Goal: Task Accomplishment & Management: Complete application form

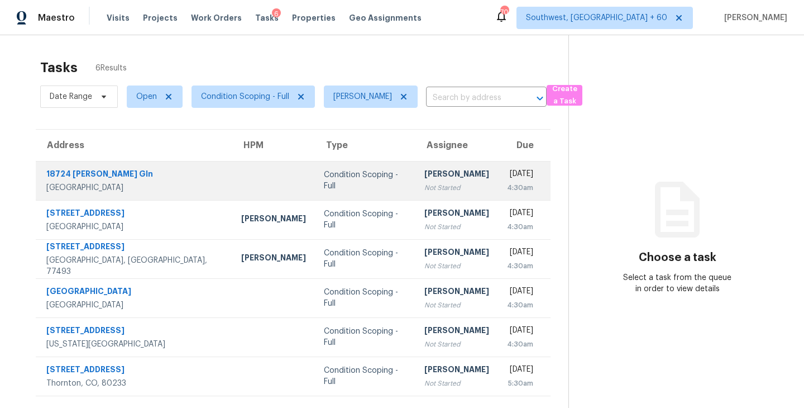
click at [425, 182] on div "Not Started" at bounding box center [457, 187] width 65 height 11
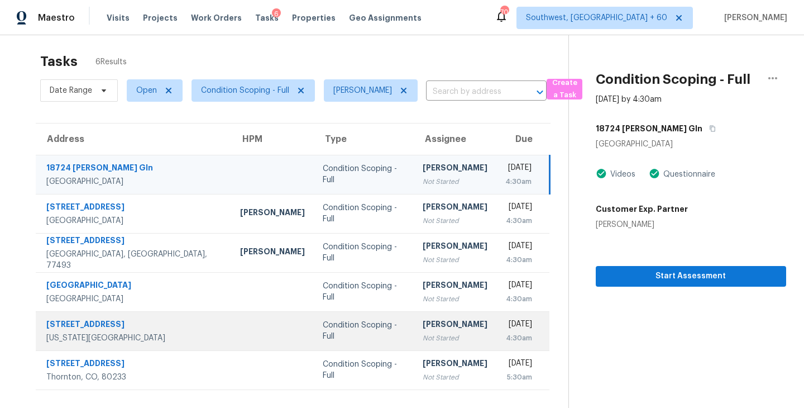
scroll to position [35, 0]
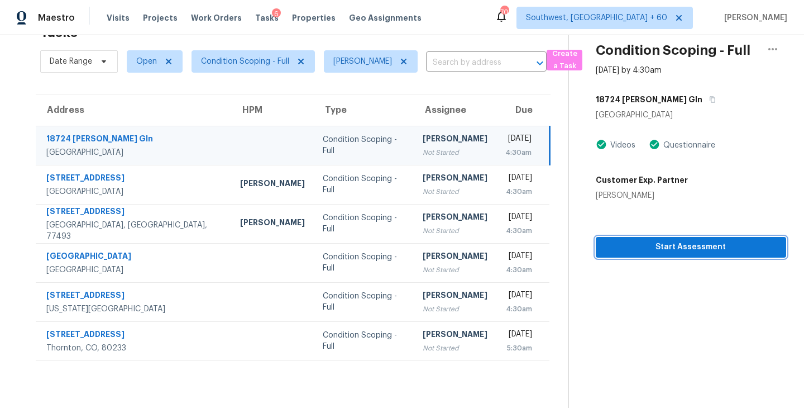
click at [682, 245] on span "Start Assessment" at bounding box center [691, 247] width 173 height 14
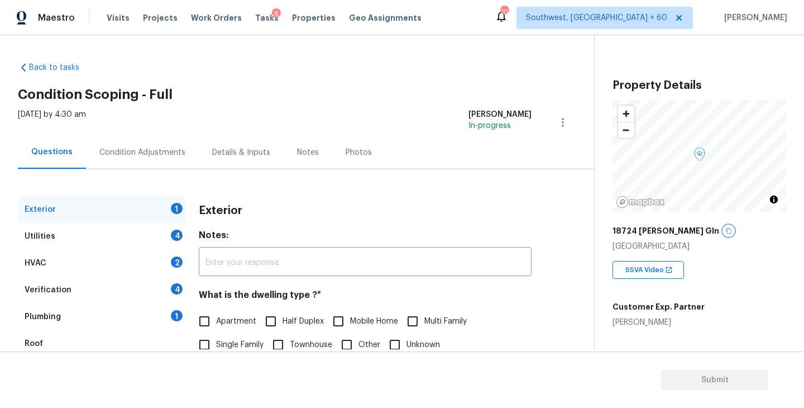
click at [726, 231] on icon "button" at bounding box center [729, 230] width 7 height 7
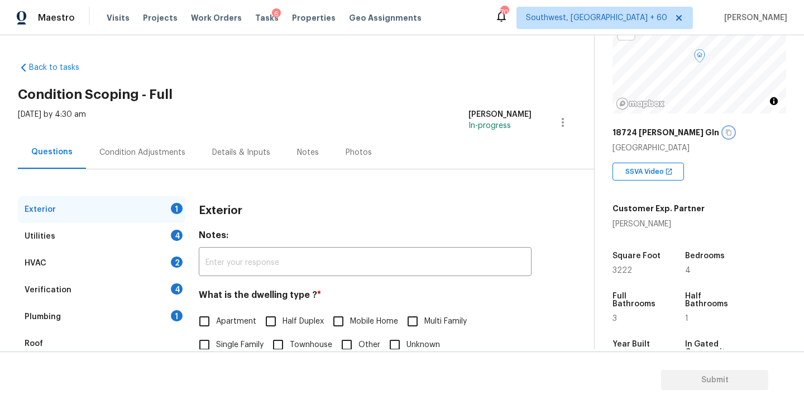
scroll to position [73, 0]
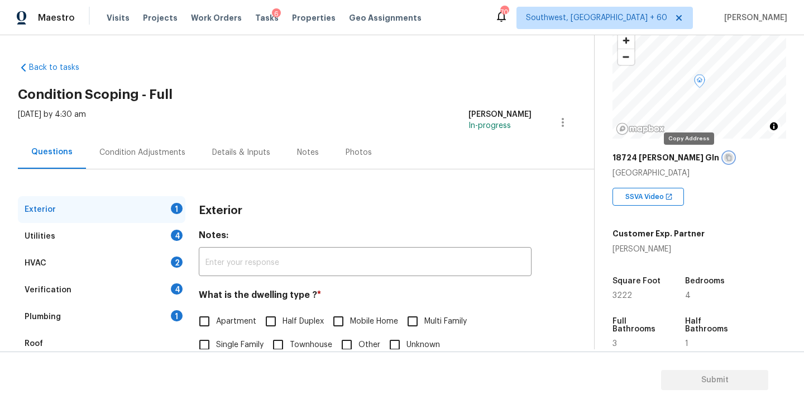
click at [726, 156] on icon "button" at bounding box center [729, 157] width 7 height 7
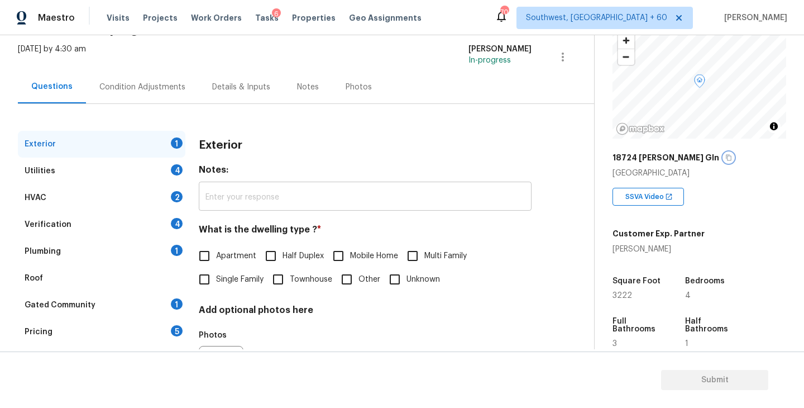
scroll to position [76, 0]
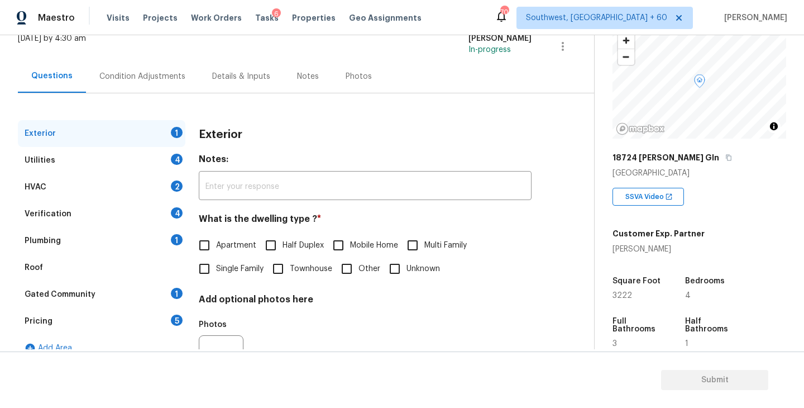
click at [241, 272] on span "Single Family" at bounding box center [239, 269] width 47 height 12
click at [216, 272] on input "Single Family" at bounding box center [204, 268] width 23 height 23
checkbox input "true"
click at [121, 149] on div "Utilities 4" at bounding box center [102, 160] width 168 height 27
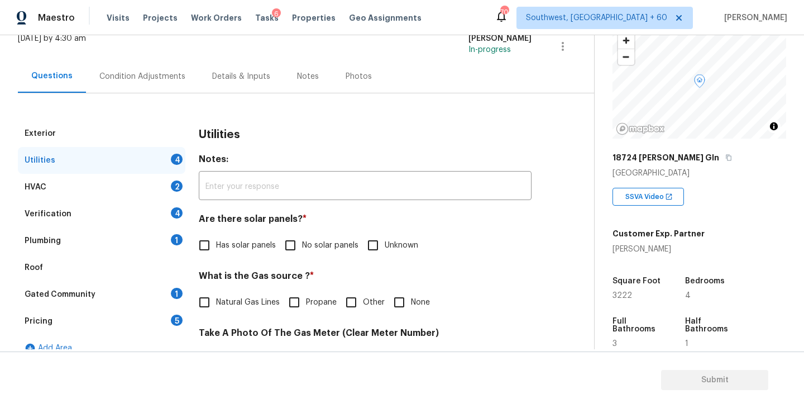
click at [312, 240] on span "No solar panels" at bounding box center [330, 246] width 56 height 12
click at [302, 240] on input "No solar panels" at bounding box center [290, 245] width 23 height 23
checkbox input "true"
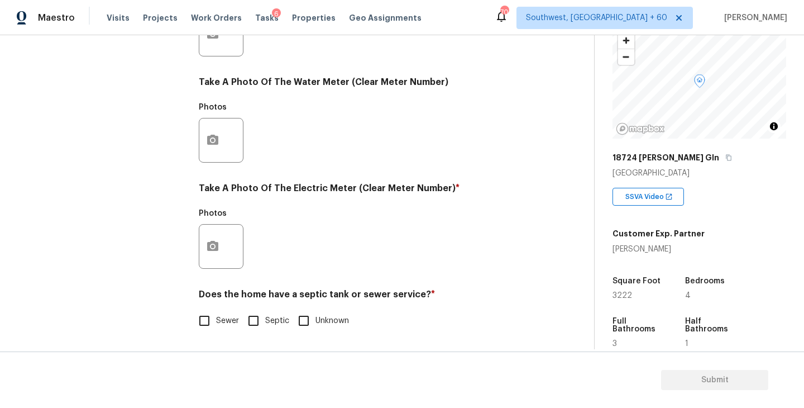
click at [214, 316] on input "Sewer" at bounding box center [204, 320] width 23 height 23
checkbox input "true"
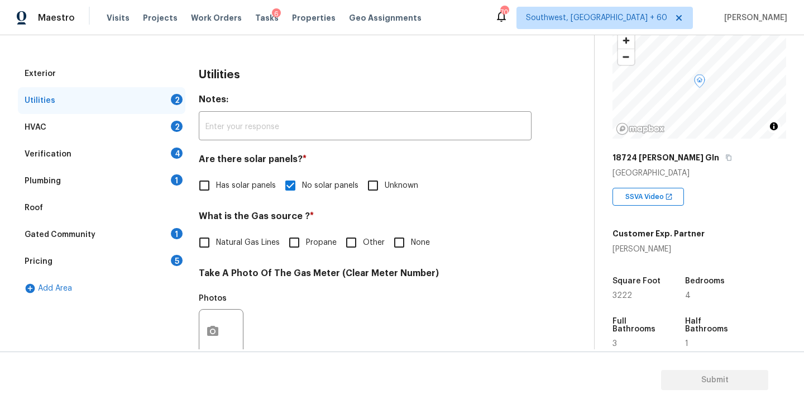
click at [124, 184] on div "Plumbing 1" at bounding box center [102, 181] width 168 height 27
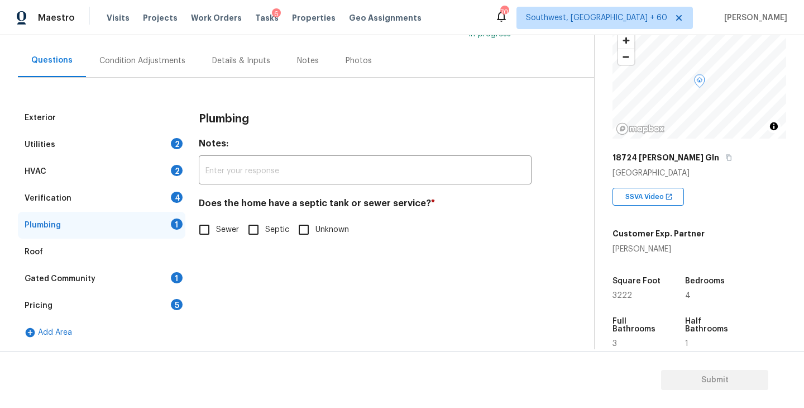
click at [219, 228] on span "Sewer" at bounding box center [227, 230] width 23 height 12
click at [216, 228] on input "Sewer" at bounding box center [204, 229] width 23 height 23
checkbox input "true"
click at [116, 280] on div "Gated Community 1" at bounding box center [102, 278] width 168 height 27
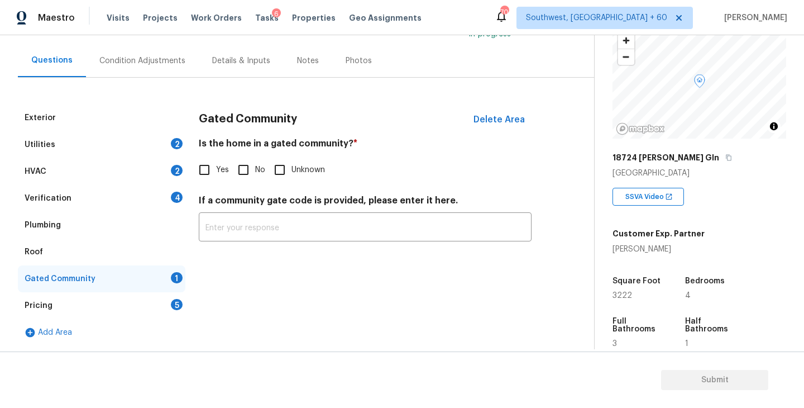
click at [245, 169] on input "No" at bounding box center [243, 169] width 23 height 23
checkbox input "true"
click at [153, 60] on div "Condition Adjustments" at bounding box center [142, 60] width 86 height 11
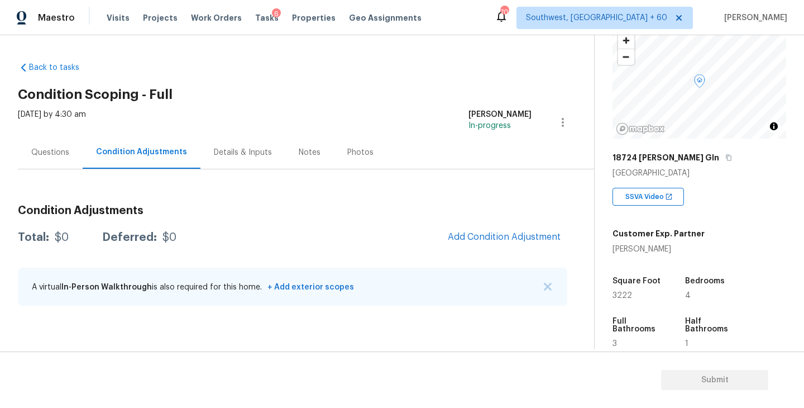
click at [368, 90] on h2 "Condition Scoping - Full" at bounding box center [306, 94] width 577 height 11
click at [502, 228] on button "Add Condition Adjustment" at bounding box center [504, 236] width 126 height 23
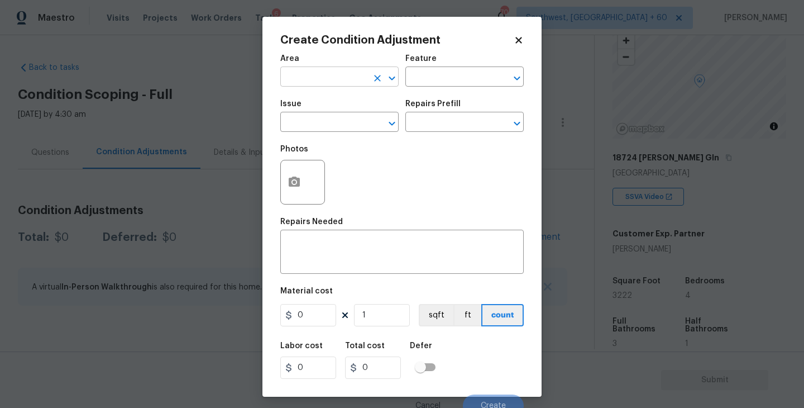
click at [303, 80] on input "text" at bounding box center [323, 77] width 87 height 17
click at [322, 125] on li "Exterior Overall" at bounding box center [339, 121] width 118 height 18
type input "Exterior Overall"
click at [460, 65] on div "Feature" at bounding box center [465, 62] width 118 height 15
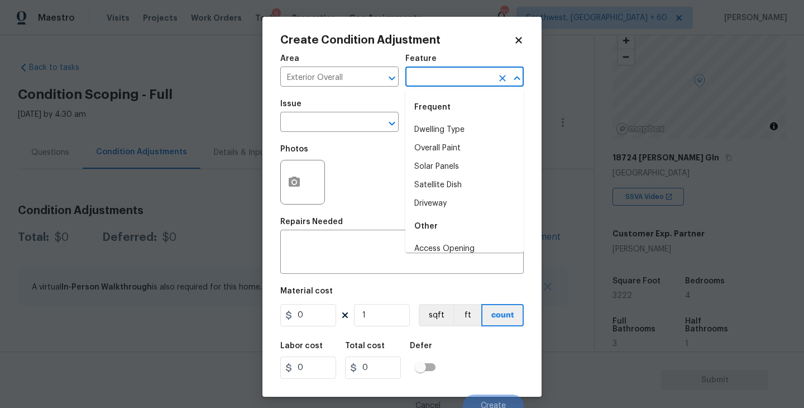
click at [455, 74] on input "text" at bounding box center [449, 77] width 87 height 17
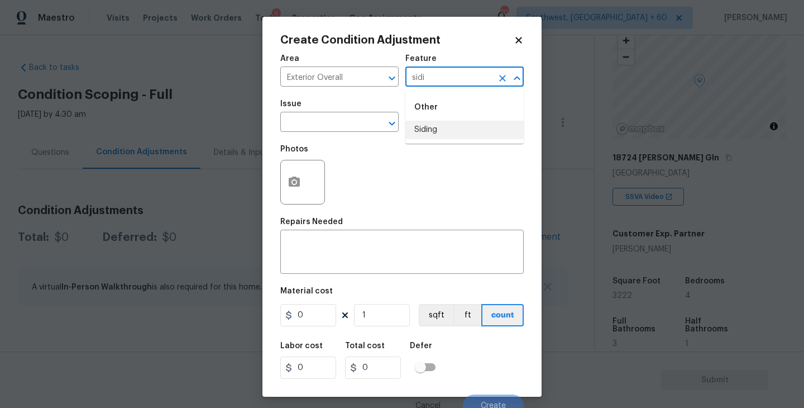
click at [443, 125] on li "Siding" at bounding box center [465, 130] width 118 height 18
type input "Siding"
click at [351, 126] on input "text" at bounding box center [323, 123] width 87 height 17
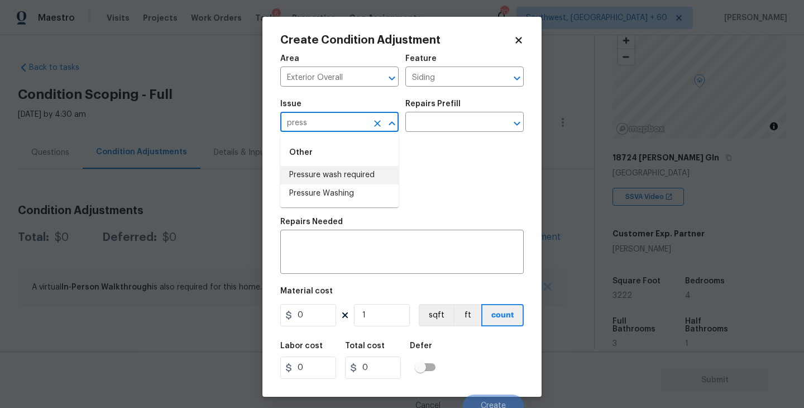
click at [356, 169] on li "Pressure wash required" at bounding box center [339, 175] width 118 height 18
type input "Pressure wash required"
click at [378, 128] on icon "Clear" at bounding box center [377, 123] width 11 height 11
click at [338, 196] on li "Pressure Washing" at bounding box center [339, 193] width 118 height 18
type input "Pressure Washing"
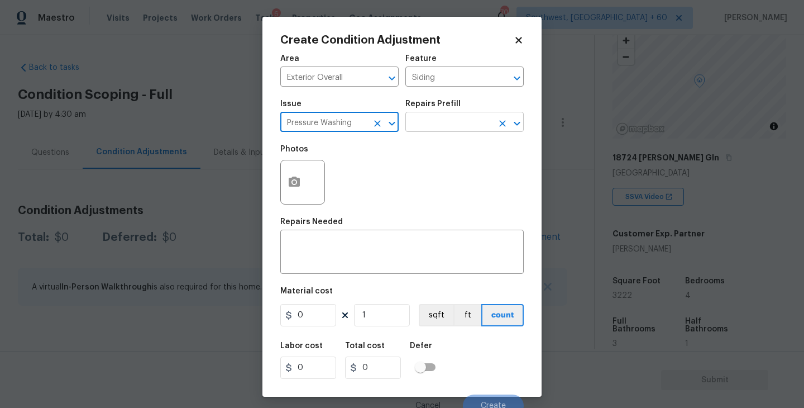
click at [430, 126] on input "text" at bounding box center [449, 123] width 87 height 17
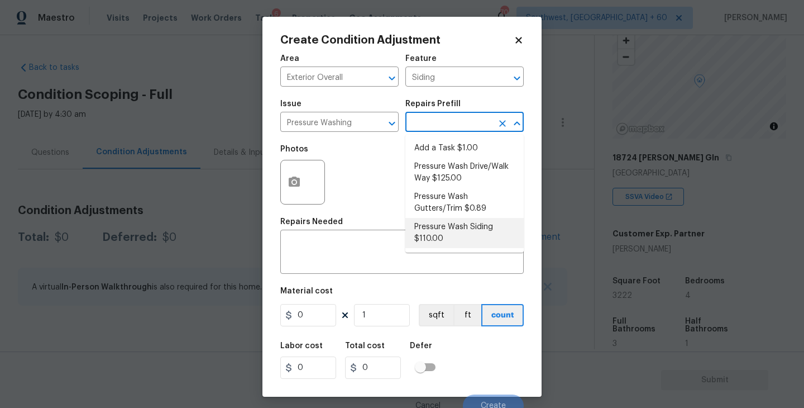
click at [449, 237] on li "Pressure Wash Siding $110.00" at bounding box center [465, 233] width 118 height 30
type textarea "Protect areas as needed for pressure washing. Pressure wash the siding on the h…"
type input "110"
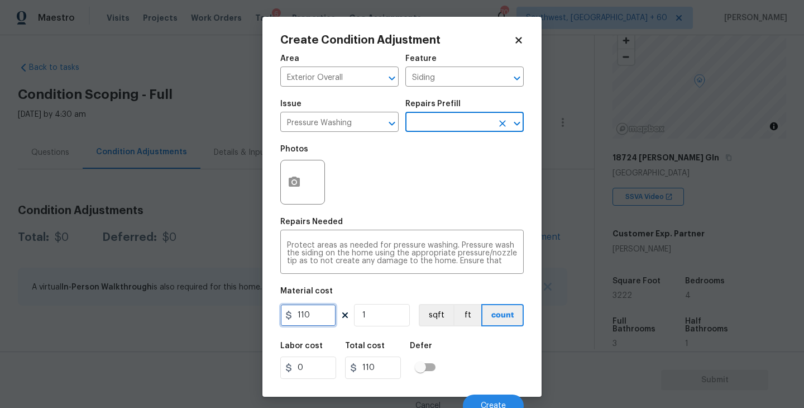
drag, startPoint x: 255, startPoint y: 323, endPoint x: 202, endPoint y: 324, distance: 53.6
click at [202, 324] on div "Create Condition Adjustment Area Exterior Overall ​ Feature Siding ​ Issue Pres…" at bounding box center [402, 204] width 804 height 408
type input "200"
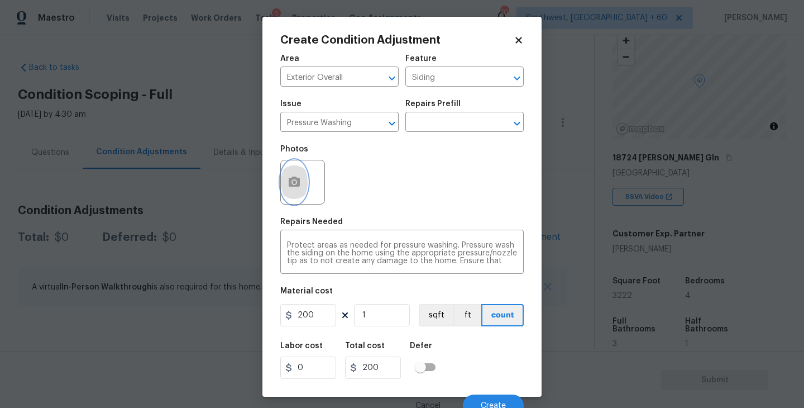
click at [293, 189] on icon "button" at bounding box center [294, 181] width 13 height 13
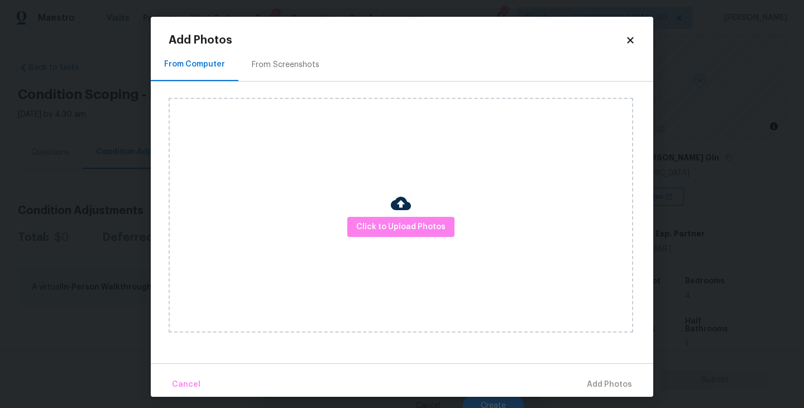
click at [388, 203] on div "Click to Upload Photos" at bounding box center [401, 215] width 465 height 235
click at [399, 228] on span "Click to Upload Photos" at bounding box center [400, 227] width 89 height 14
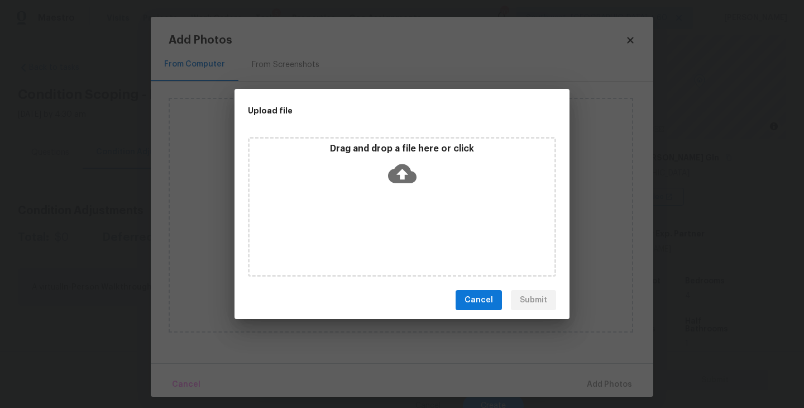
click at [407, 177] on icon at bounding box center [402, 173] width 28 height 19
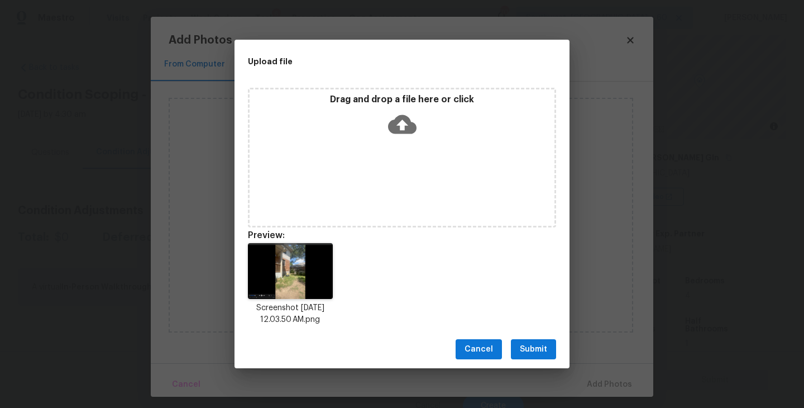
click at [540, 338] on div "Cancel Submit" at bounding box center [402, 349] width 335 height 39
click at [545, 352] on span "Submit" at bounding box center [533, 349] width 27 height 14
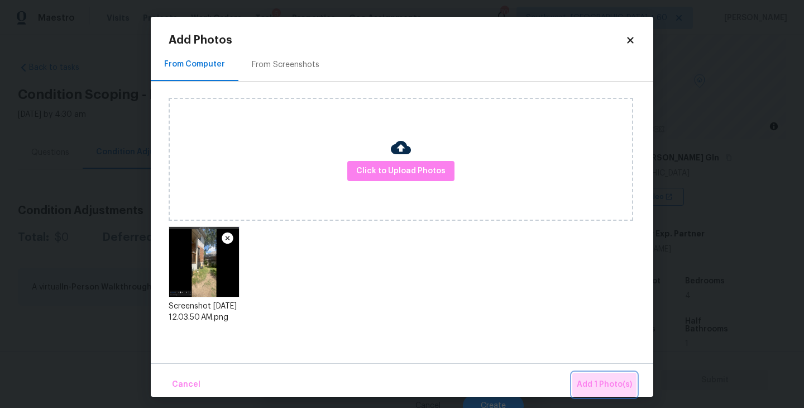
click at [612, 386] on span "Add 1 Photo(s)" at bounding box center [604, 385] width 55 height 14
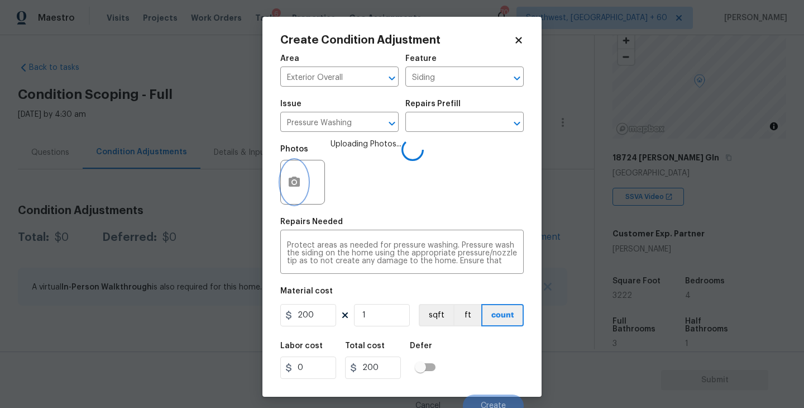
scroll to position [9, 0]
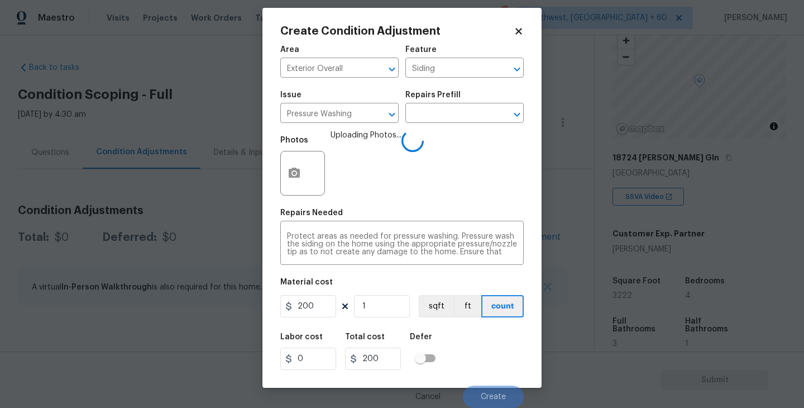
click at [496, 341] on div "Labor cost 0 Total cost 200 Defer" at bounding box center [402, 351] width 244 height 50
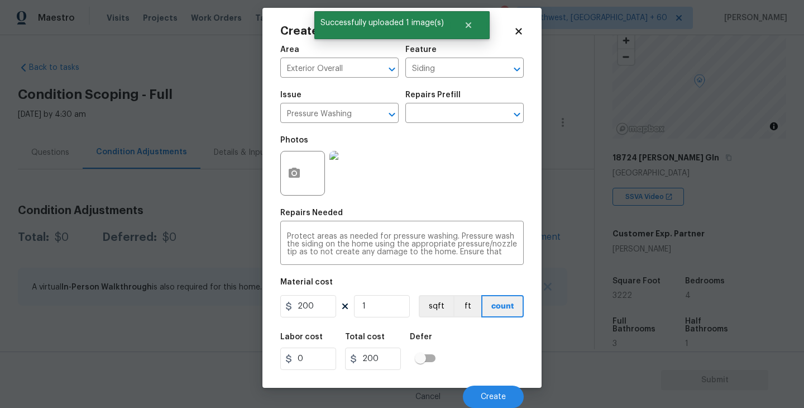
click at [494, 350] on div "Labor cost 0 Total cost 200 Defer" at bounding box center [402, 351] width 244 height 50
click at [450, 354] on div "Labor cost 0 Total cost 200 Defer" at bounding box center [402, 351] width 244 height 50
click at [483, 387] on button "Create" at bounding box center [493, 396] width 61 height 22
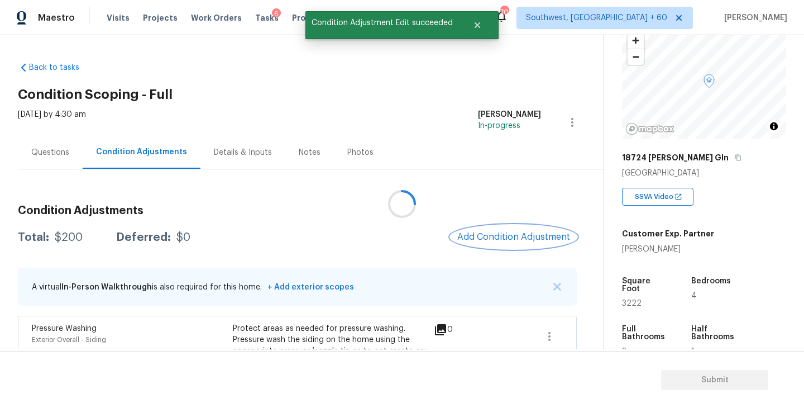
scroll to position [0, 0]
click at [512, 245] on button "Add Condition Adjustment" at bounding box center [512, 236] width 126 height 23
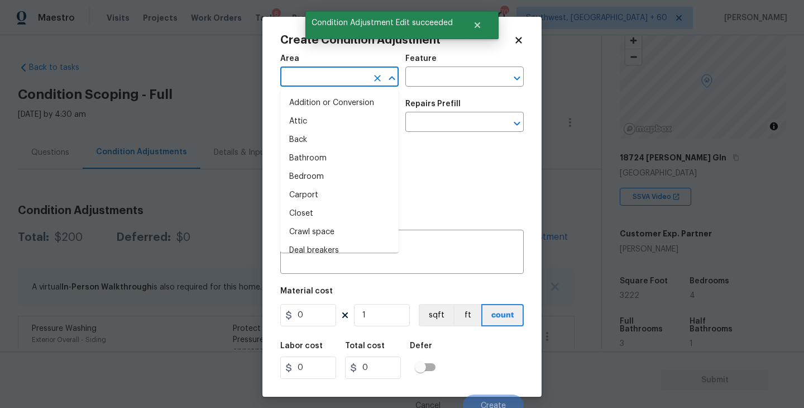
click at [341, 83] on input "text" at bounding box center [323, 77] width 87 height 17
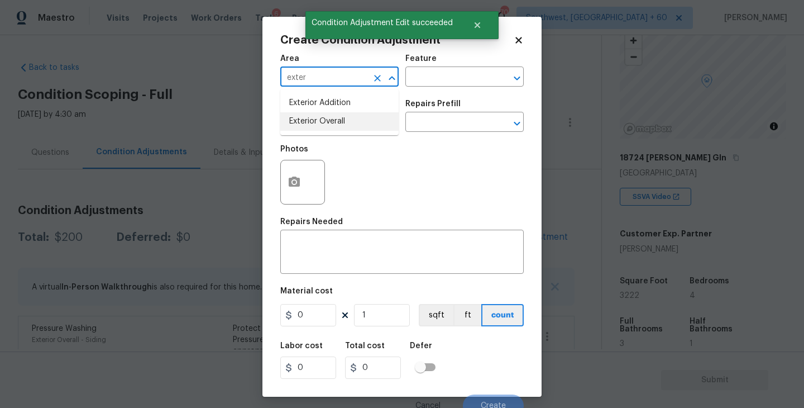
click at [352, 122] on li "Exterior Overall" at bounding box center [339, 121] width 118 height 18
type input "Exterior Overall"
click at [422, 92] on div "Area Exterior Overall ​ Feature ​" at bounding box center [402, 70] width 244 height 45
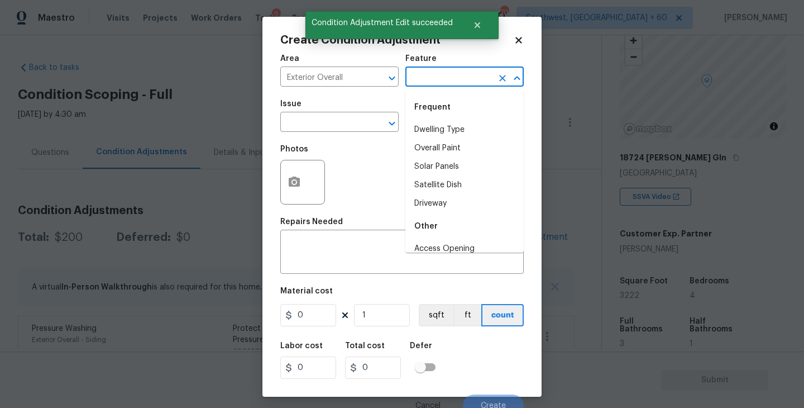
click at [442, 80] on input "text" at bounding box center [449, 77] width 87 height 17
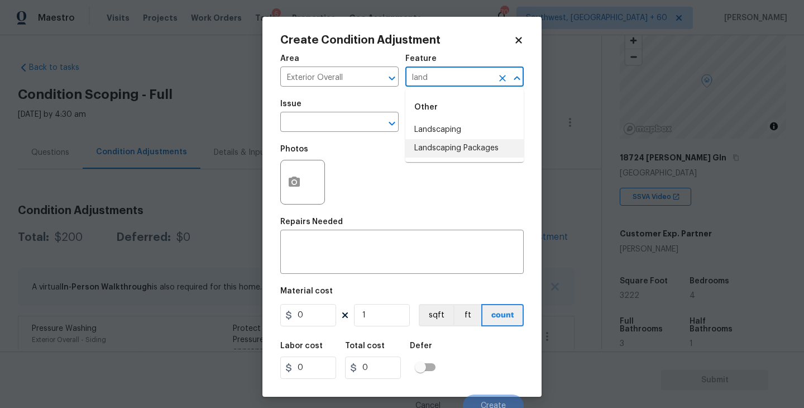
click at [445, 149] on li "Landscaping Packages" at bounding box center [465, 148] width 118 height 18
type input "Landscaping Packages"
click at [348, 131] on input "text" at bounding box center [323, 123] width 87 height 17
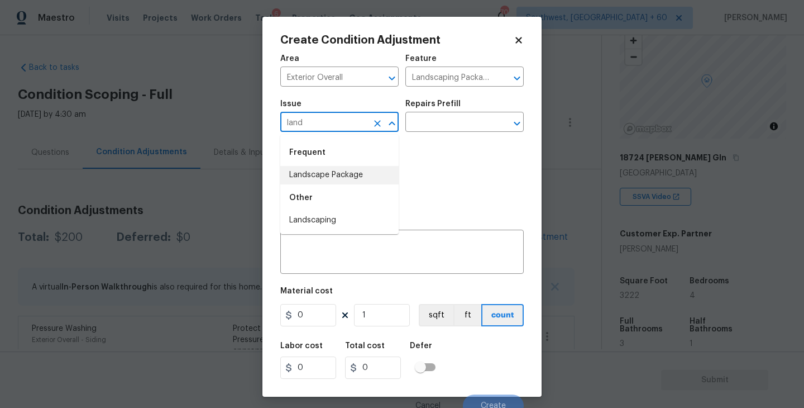
click at [349, 175] on li "Landscape Package" at bounding box center [339, 175] width 118 height 18
type input "Landscape Package"
click at [448, 127] on input "text" at bounding box center [449, 123] width 87 height 17
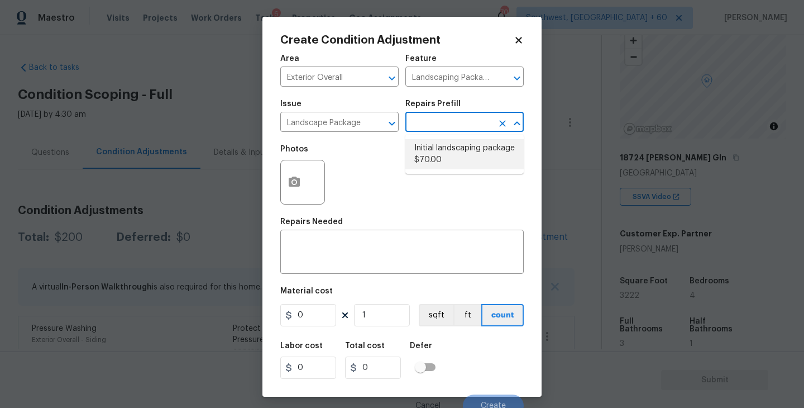
click at [463, 163] on li "Initial landscaping package $70.00" at bounding box center [465, 154] width 118 height 30
type input "Home Readiness Packages"
type textarea "Mowing of grass up to 6" in height. Mow, edge along driveways & sidewalks, trim…"
type input "70"
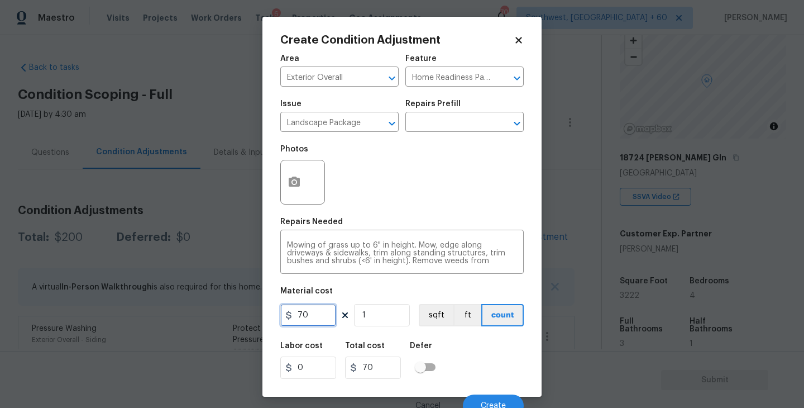
click at [302, 318] on input "70" at bounding box center [308, 315] width 56 height 22
type input "750"
click at [293, 198] on button "button" at bounding box center [294, 182] width 27 height 44
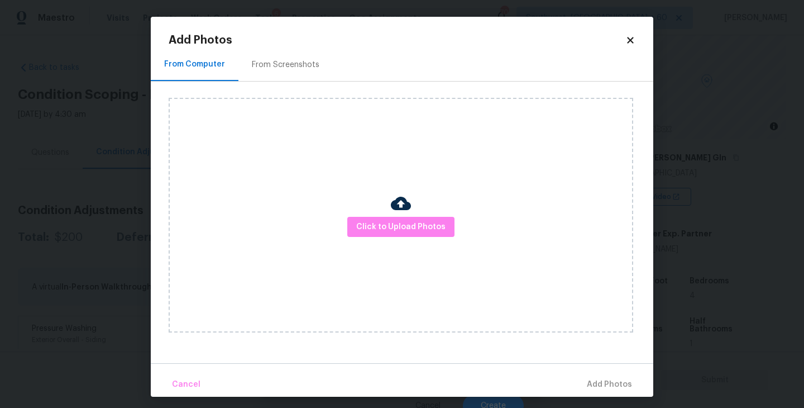
click at [401, 215] on div at bounding box center [401, 204] width 20 height 23
click at [401, 180] on div "Click to Upload Photos" at bounding box center [401, 215] width 465 height 235
click at [401, 217] on button "Click to Upload Photos" at bounding box center [400, 227] width 107 height 21
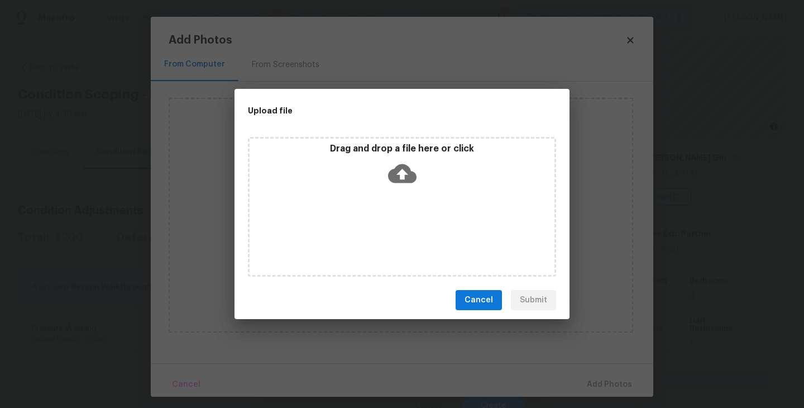
click at [408, 188] on div "Drag and drop a file here or click" at bounding box center [402, 167] width 305 height 48
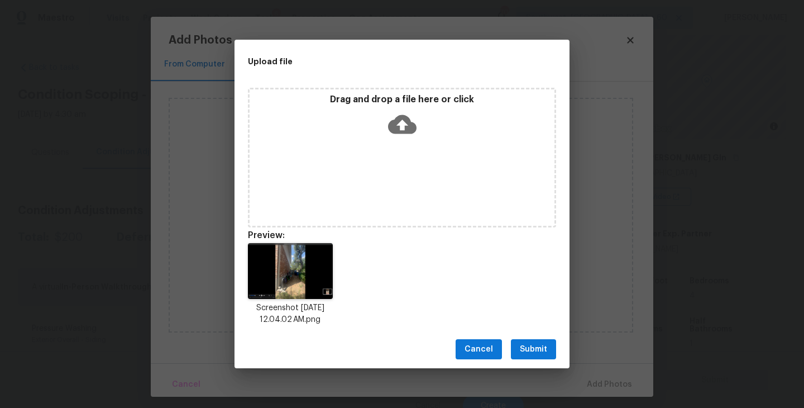
click at [542, 351] on span "Submit" at bounding box center [533, 349] width 27 height 14
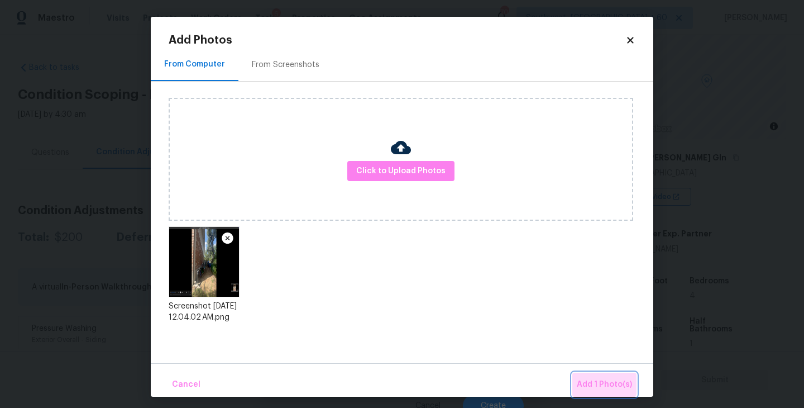
click at [590, 374] on button "Add 1 Photo(s)" at bounding box center [605, 385] width 64 height 24
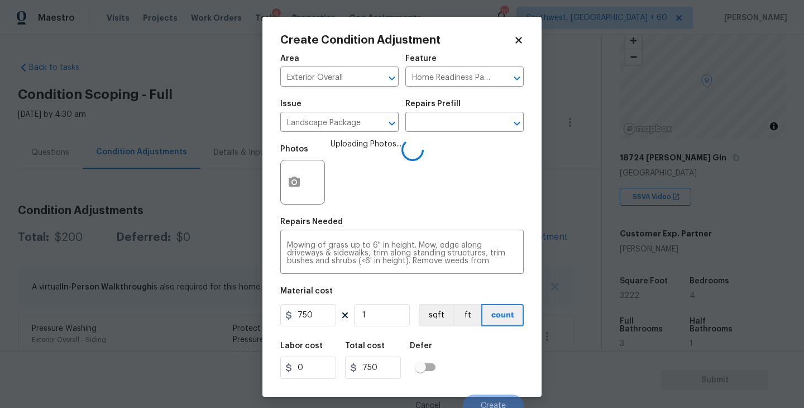
click at [500, 341] on div "Labor cost 0 Total cost 750 Defer" at bounding box center [402, 360] width 244 height 50
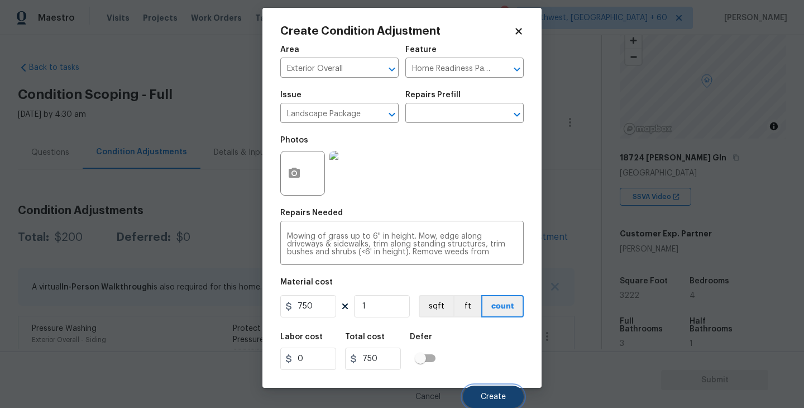
click at [498, 394] on span "Create" at bounding box center [493, 397] width 25 height 8
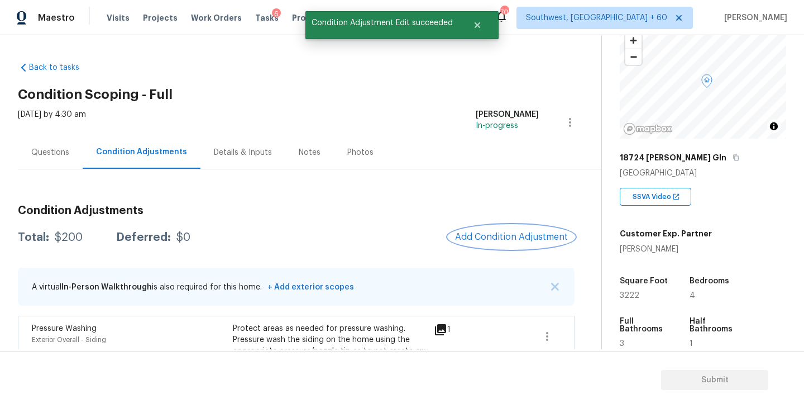
scroll to position [0, 0]
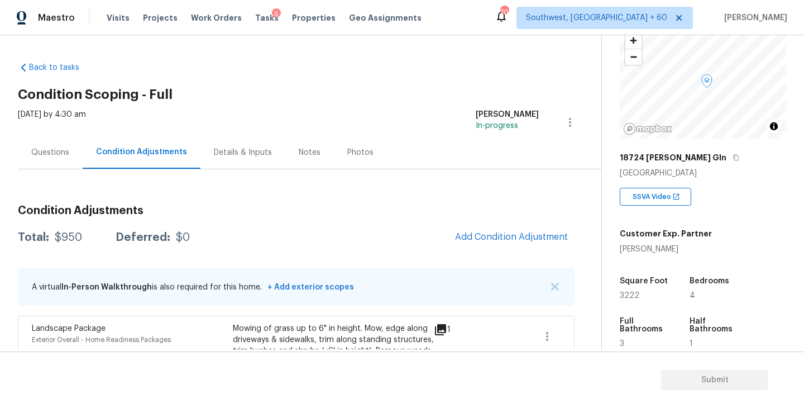
click at [371, 212] on h3 "Condition Adjustments" at bounding box center [296, 210] width 557 height 11
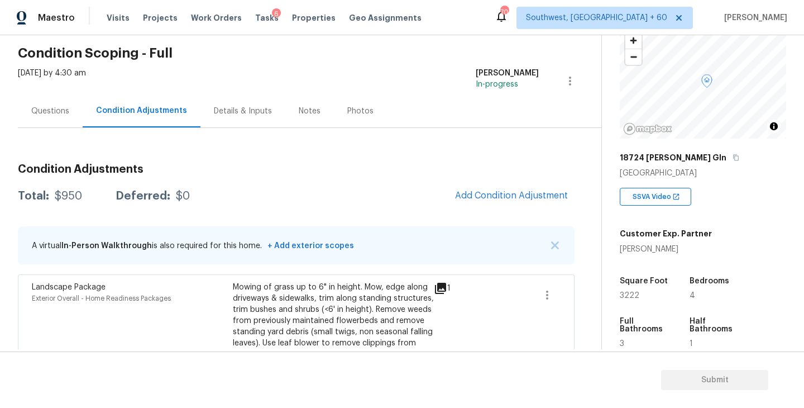
scroll to position [76, 0]
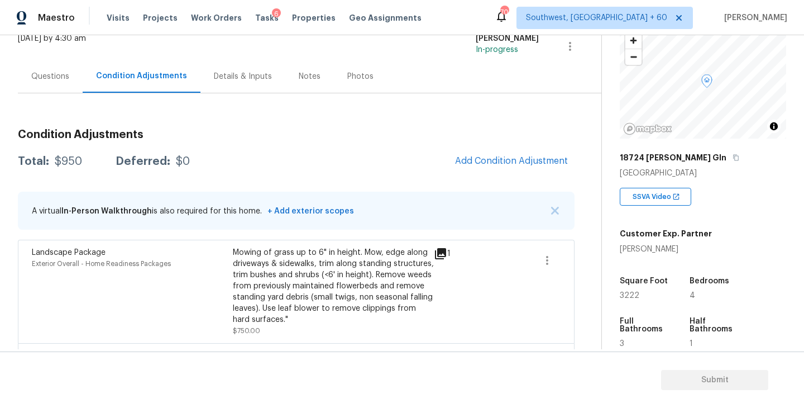
click at [374, 173] on div "Total: $950 Deferred: $0 Add Condition Adjustment" at bounding box center [296, 161] width 557 height 25
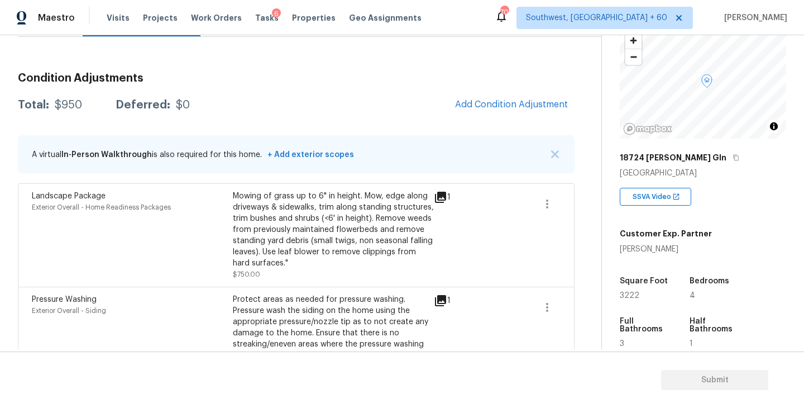
scroll to position [178, 0]
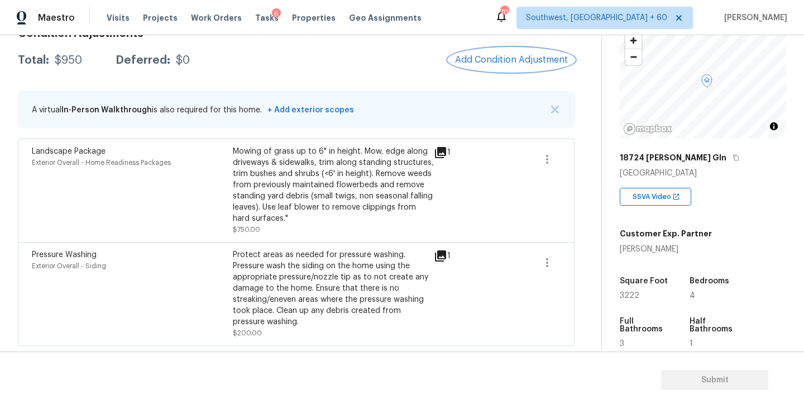
click at [508, 67] on button "Add Condition Adjustment" at bounding box center [512, 59] width 126 height 23
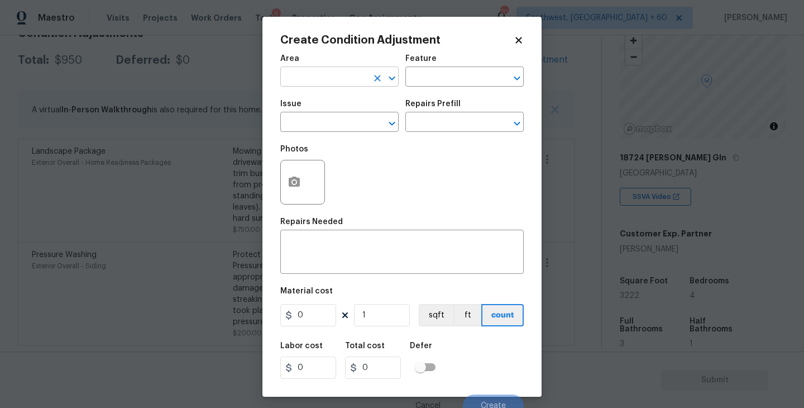
click at [336, 82] on input "text" at bounding box center [323, 77] width 87 height 17
click at [340, 127] on li "Exterior Overall" at bounding box center [339, 121] width 118 height 18
type input "Exterior Overall"
click at [354, 118] on input "text" at bounding box center [323, 123] width 87 height 17
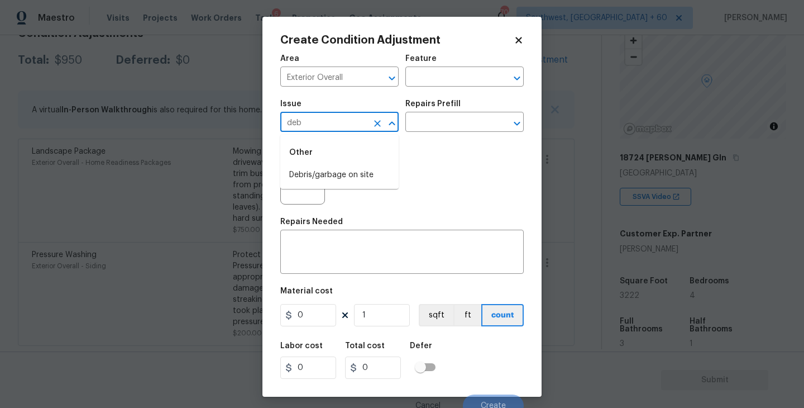
click at [355, 178] on li "Debris/garbage on site" at bounding box center [339, 175] width 118 height 18
type input "Debris/garbage on site"
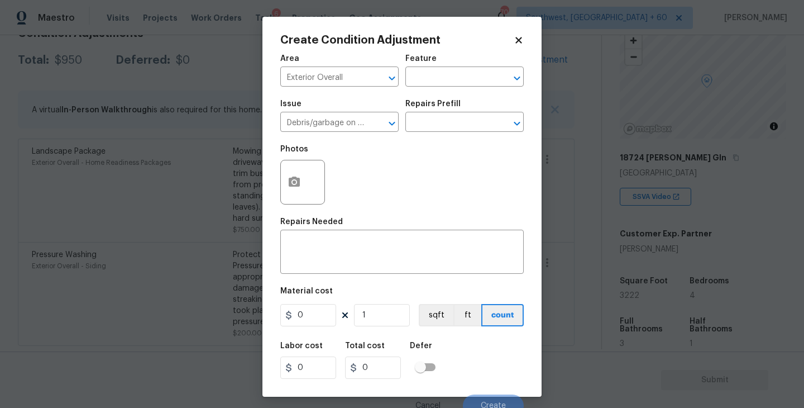
click at [431, 142] on div "Photos" at bounding box center [402, 175] width 244 height 73
click at [450, 127] on input "text" at bounding box center [449, 123] width 87 height 17
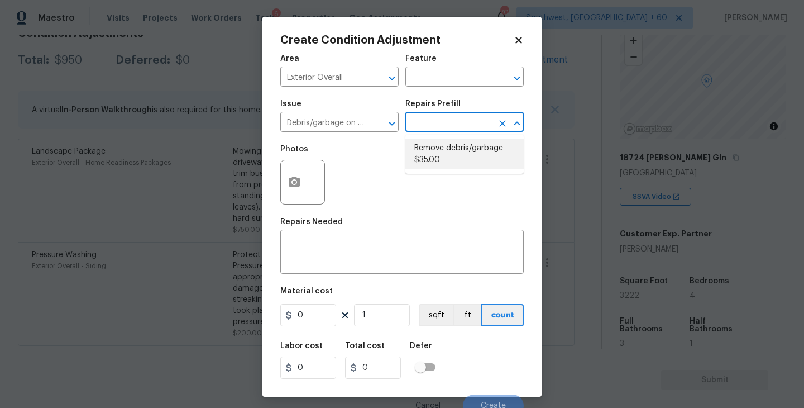
click at [456, 161] on li "Remove debris/garbage $35.00" at bounding box center [465, 154] width 118 height 30
type textarea "Remove, haul off, and properly dispose of any debris left by seller to offsite …"
type input "35"
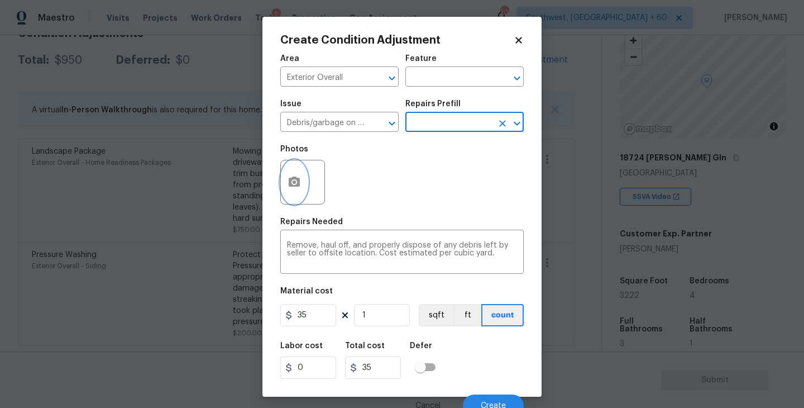
click at [290, 183] on icon "button" at bounding box center [294, 182] width 11 height 10
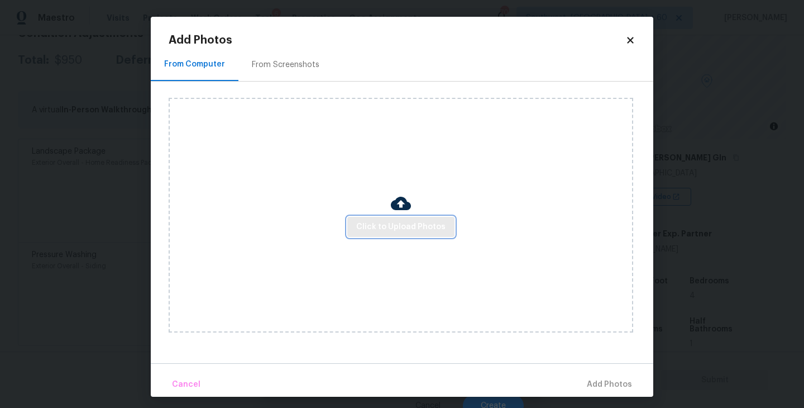
click at [396, 228] on span "Click to Upload Photos" at bounding box center [400, 227] width 89 height 14
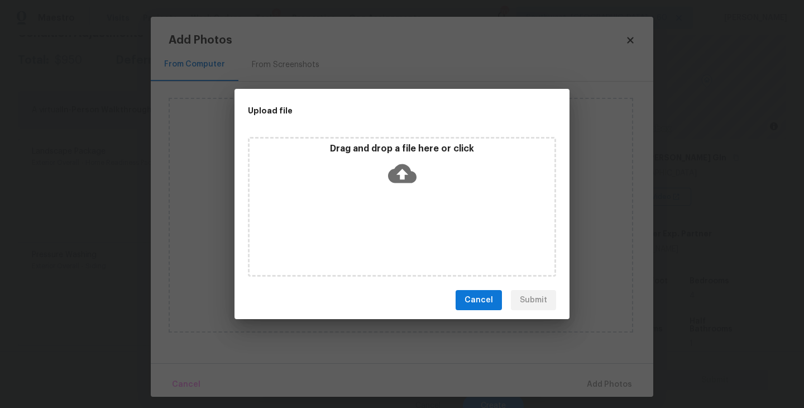
click at [402, 207] on div "Drag and drop a file here or click" at bounding box center [402, 207] width 308 height 140
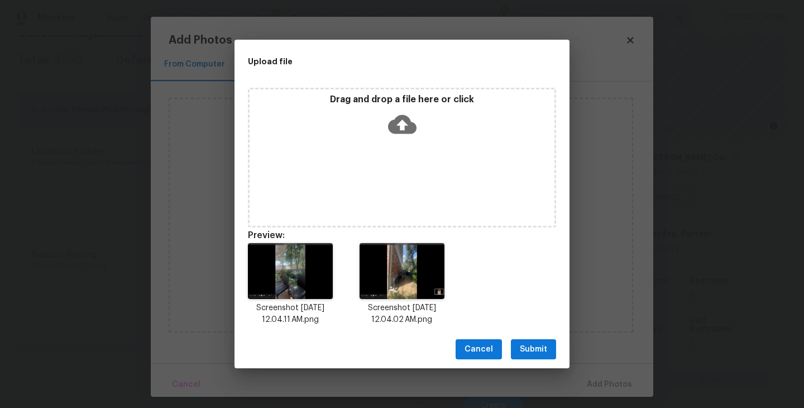
click at [536, 353] on span "Submit" at bounding box center [533, 349] width 27 height 14
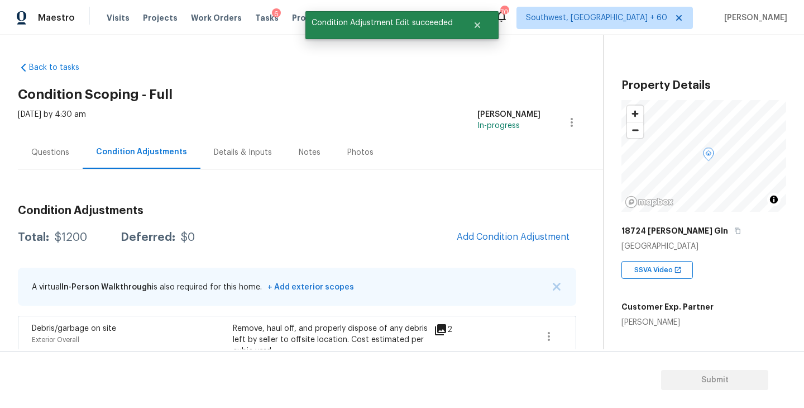
scroll to position [73, 0]
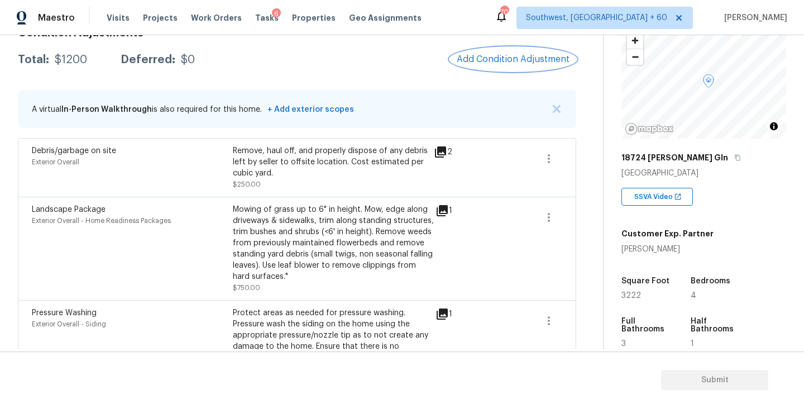
click at [518, 52] on button "Add Condition Adjustment" at bounding box center [513, 58] width 126 height 23
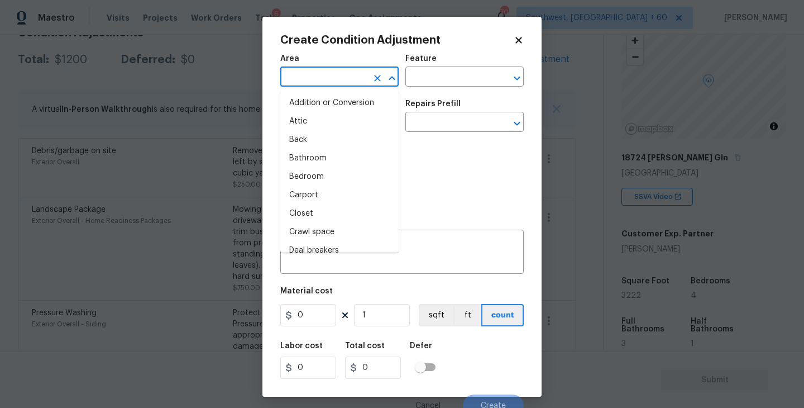
click at [346, 72] on input "text" at bounding box center [323, 77] width 87 height 17
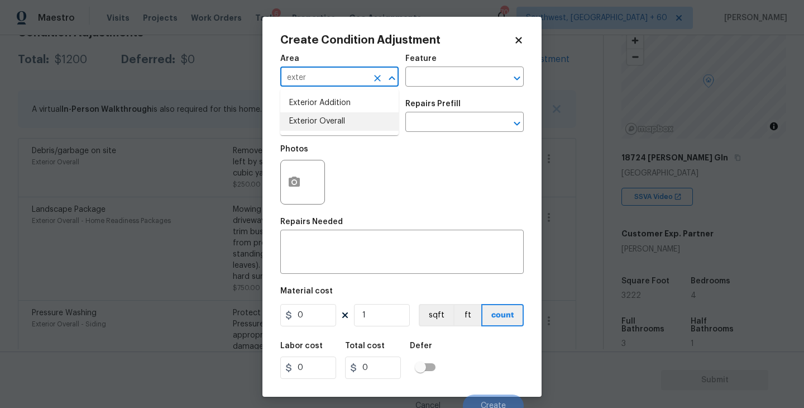
click at [345, 127] on li "Exterior Overall" at bounding box center [339, 121] width 118 height 18
type input "Exterior Overall"
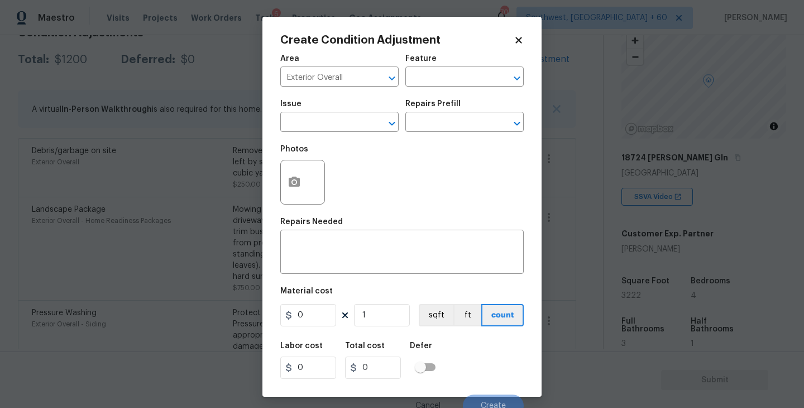
click at [427, 92] on div "Area Exterior Overall ​ Feature ​" at bounding box center [402, 70] width 244 height 45
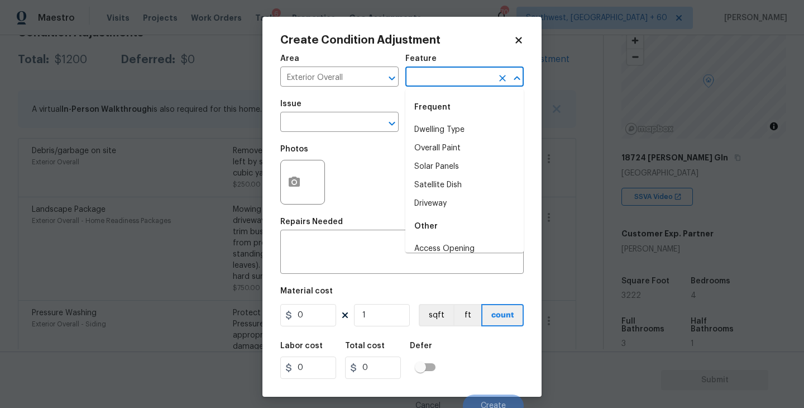
click at [447, 77] on input "text" at bounding box center [449, 77] width 87 height 17
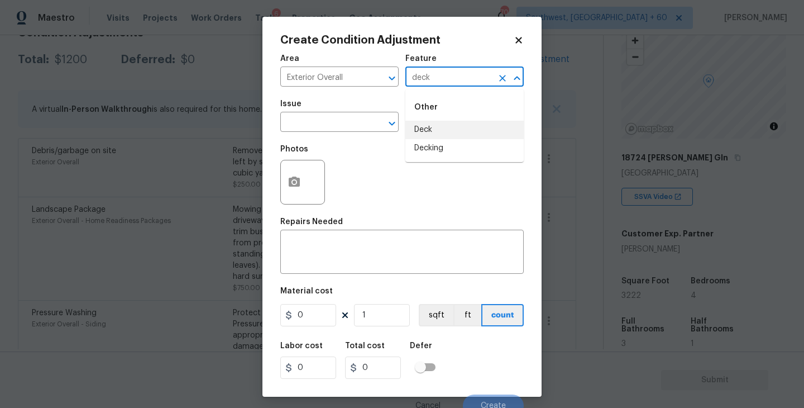
click at [440, 132] on li "Deck" at bounding box center [465, 130] width 118 height 18
type input "Deck"
click at [346, 131] on input "text" at bounding box center [323, 123] width 87 height 17
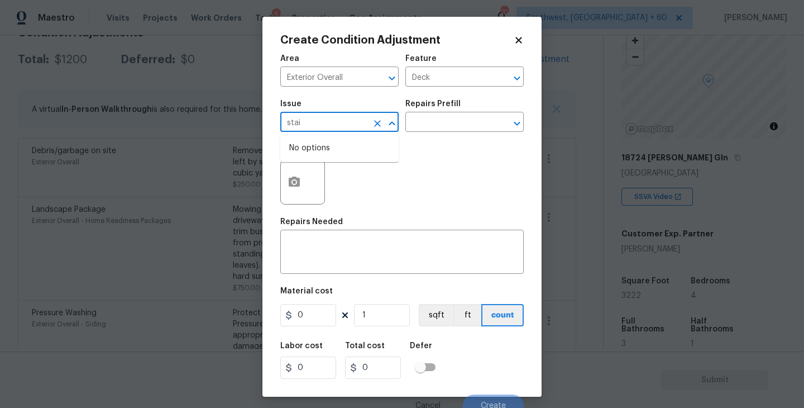
type input "stai"
click at [348, 285] on div "Area Exterior Overall ​ Feature Deck ​ Issue ​ Repairs Prefill ​ Photos Repairs…" at bounding box center [402, 232] width 244 height 369
click at [331, 206] on div "Photos" at bounding box center [402, 175] width 244 height 73
click at [327, 232] on div "Repairs Needed" at bounding box center [402, 225] width 244 height 15
click at [321, 243] on textarea at bounding box center [402, 252] width 230 height 23
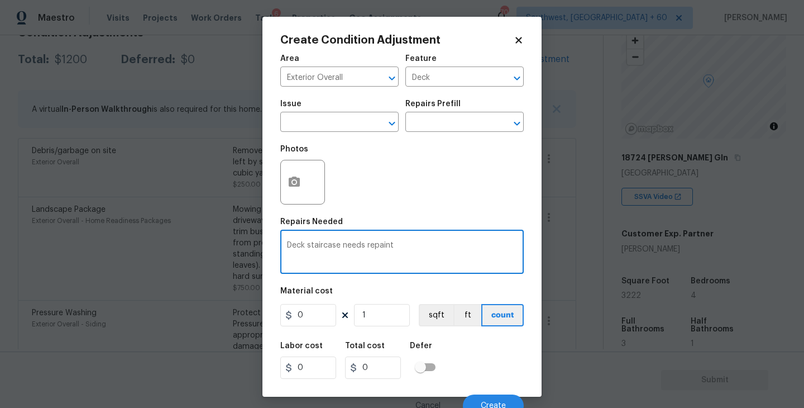
type textarea "Deck staircase needs repaint"
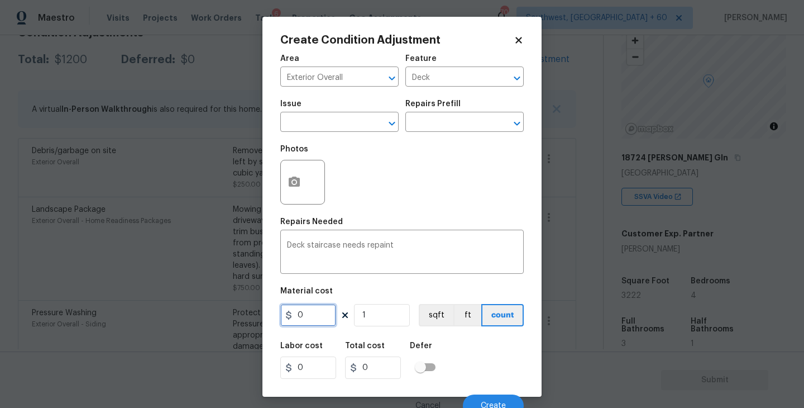
drag, startPoint x: 309, startPoint y: 313, endPoint x: 246, endPoint y: 317, distance: 63.8
click at [246, 317] on div "Create Condition Adjustment Area Exterior Overall ​ Feature Deck ​ Issue ​ Repa…" at bounding box center [402, 204] width 804 height 408
type input "500"
click at [292, 190] on button "button" at bounding box center [294, 182] width 27 height 44
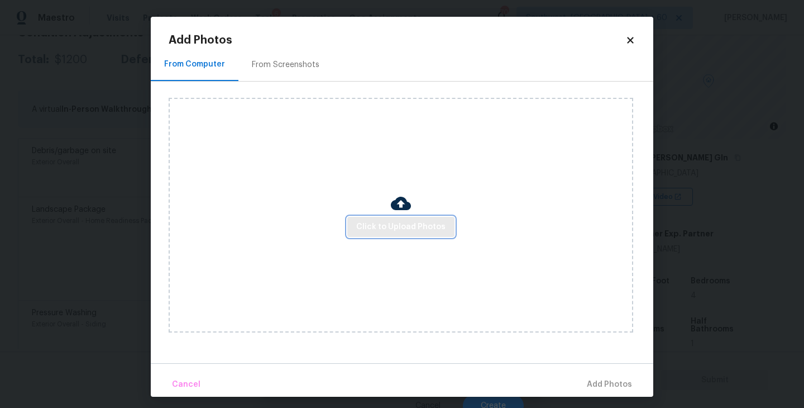
click at [380, 223] on span "Click to Upload Photos" at bounding box center [400, 227] width 89 height 14
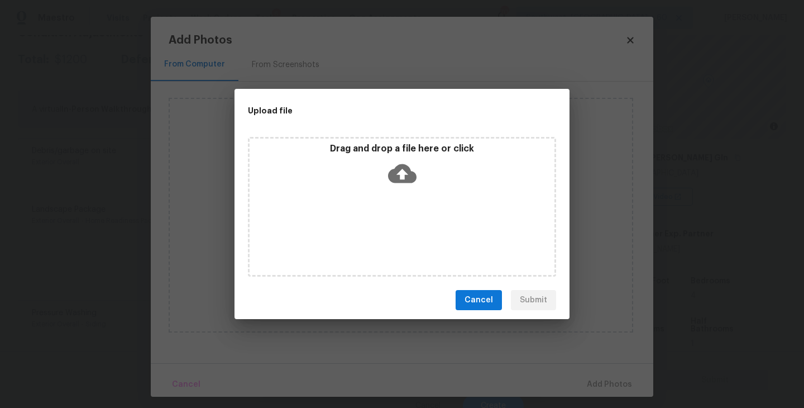
click at [396, 190] on div "Drag and drop a file here or click" at bounding box center [402, 207] width 308 height 140
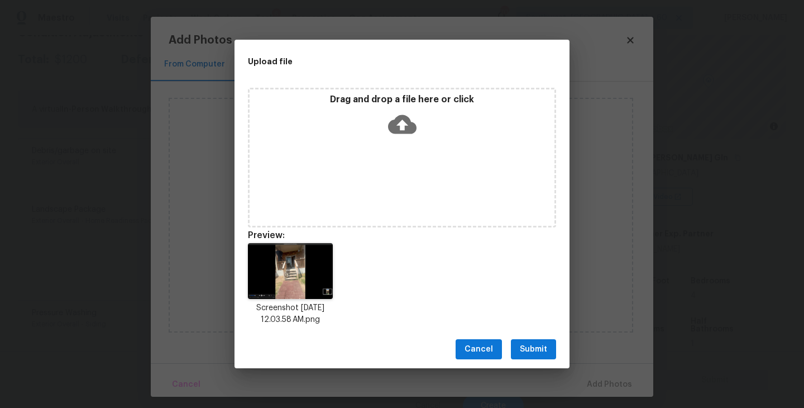
click at [538, 354] on span "Submit" at bounding box center [533, 349] width 27 height 14
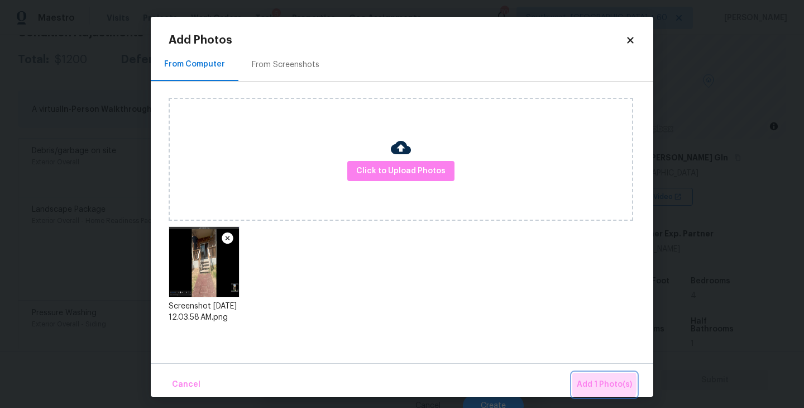
click at [596, 384] on span "Add 1 Photo(s)" at bounding box center [604, 385] width 55 height 14
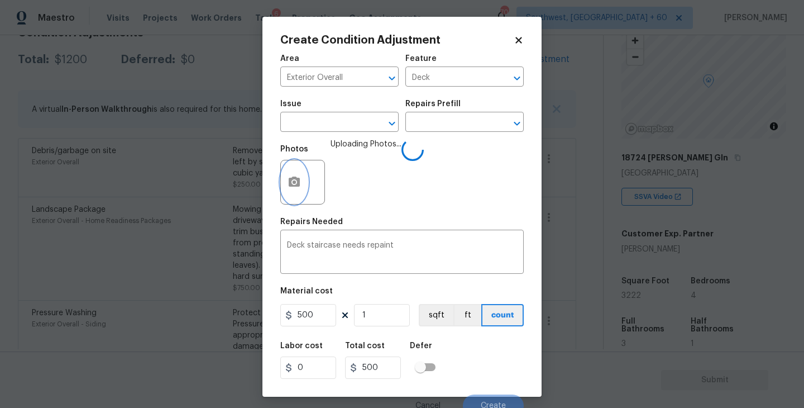
scroll to position [9, 0]
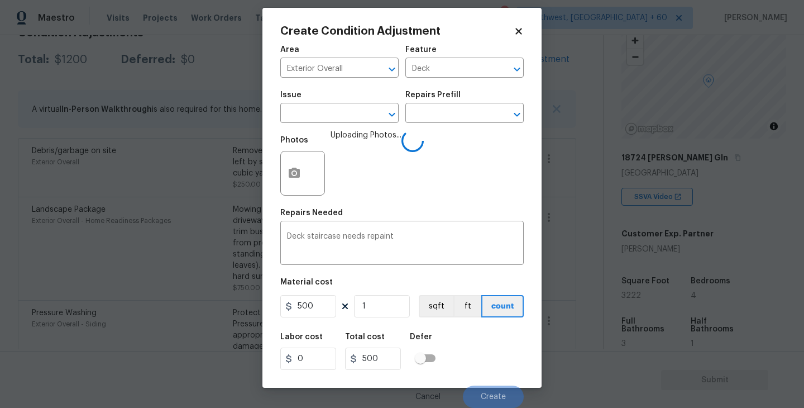
click at [492, 330] on div "Labor cost 0 Total cost 500 Defer" at bounding box center [402, 351] width 244 height 50
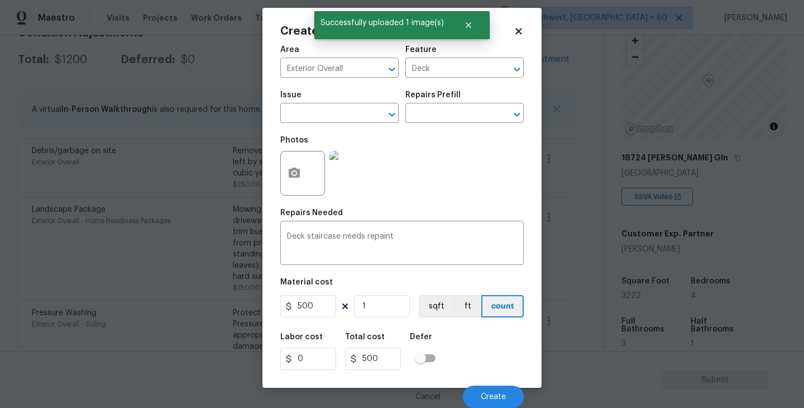
click at [492, 330] on div "Labor cost 0 Total cost 500 Defer" at bounding box center [402, 351] width 244 height 50
click at [498, 393] on span "Create" at bounding box center [493, 397] width 25 height 8
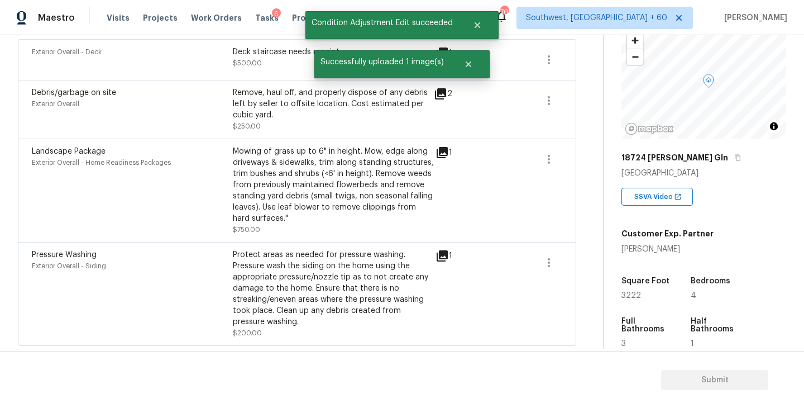
scroll to position [139, 0]
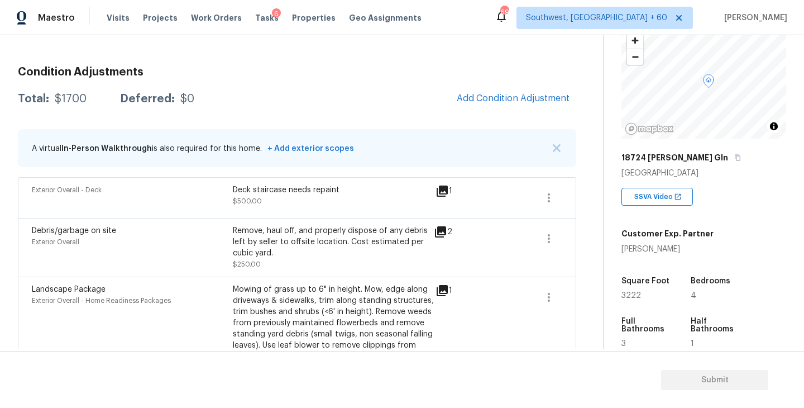
click at [294, 115] on div "Condition Adjustments Total: $1700 Deferred: $0 Add Condition Adjustment A virt…" at bounding box center [297, 271] width 559 height 426
click at [468, 58] on div "Condition Adjustments Total: $1700 Deferred: $0 Add Condition Adjustment A virt…" at bounding box center [297, 271] width 559 height 426
click at [427, 60] on div "Condition Adjustments Total: $1700 Deferred: $0 Add Condition Adjustment A virt…" at bounding box center [297, 271] width 559 height 426
click at [433, 66] on h3 "Condition Adjustments" at bounding box center [297, 71] width 559 height 11
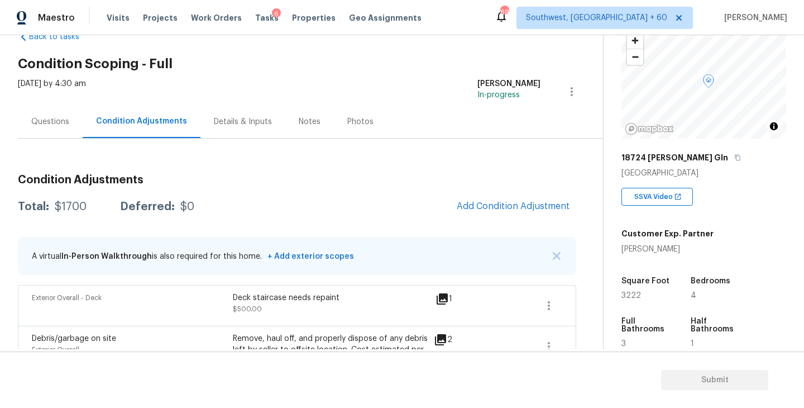
click at [50, 121] on div "Questions" at bounding box center [50, 121] width 38 height 11
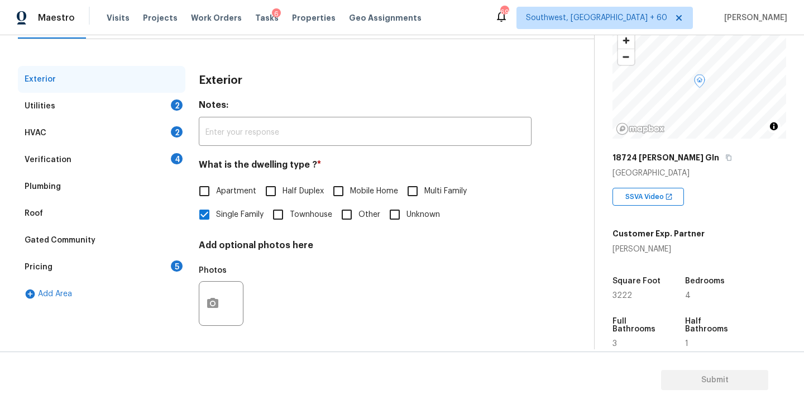
click at [63, 237] on div "Gated Community" at bounding box center [60, 240] width 71 height 11
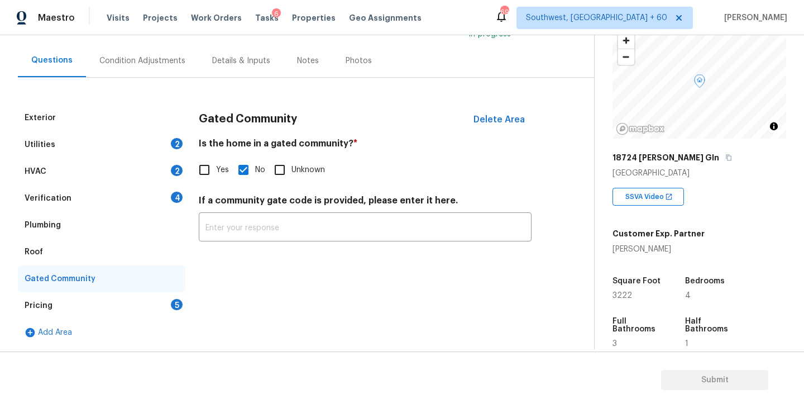
click at [206, 182] on div "Gated Community Delete Area Is the home in a gated community? * Yes No Unknown …" at bounding box center [365, 179] width 333 height 150
click at [206, 177] on input "Yes" at bounding box center [204, 169] width 23 height 23
checkbox input "true"
checkbox input "false"
click at [315, 241] on input "text" at bounding box center [365, 228] width 333 height 26
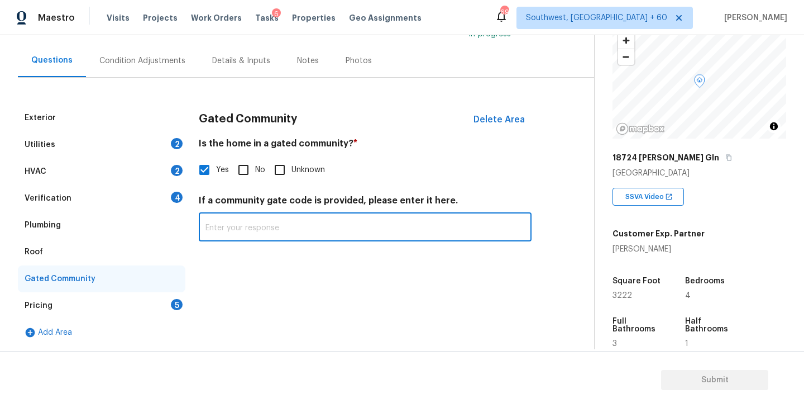
paste input "#2023"
click at [315, 241] on input "#2023" at bounding box center [365, 228] width 333 height 26
type input "#2023"
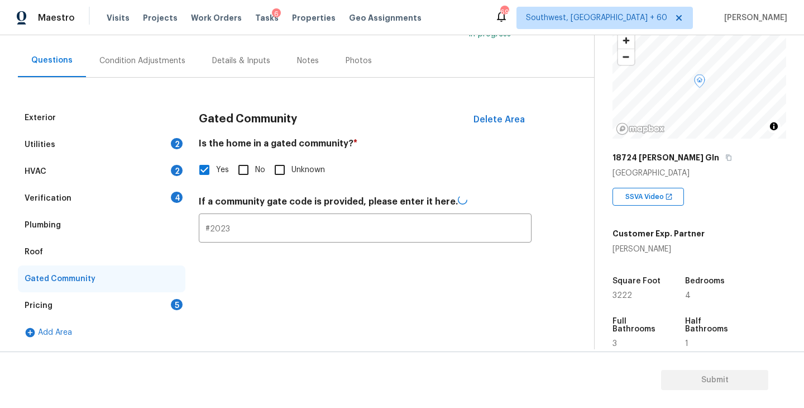
click at [163, 70] on div "Condition Adjustments" at bounding box center [142, 60] width 113 height 33
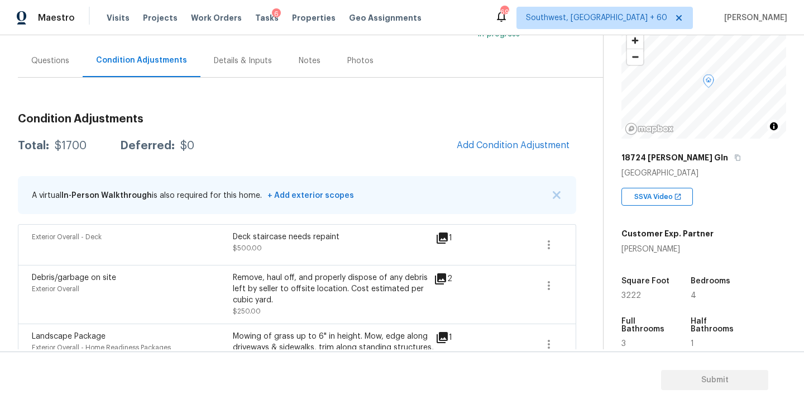
click at [389, 123] on h3 "Condition Adjustments" at bounding box center [297, 118] width 559 height 11
click at [412, 120] on h3 "Condition Adjustments" at bounding box center [297, 118] width 559 height 11
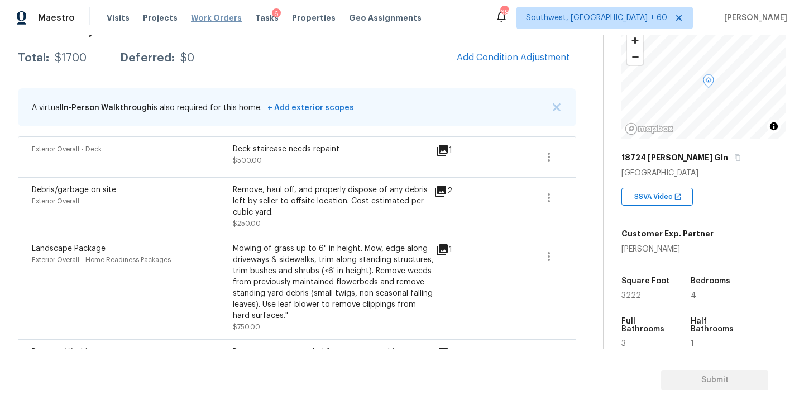
scroll to position [187, 0]
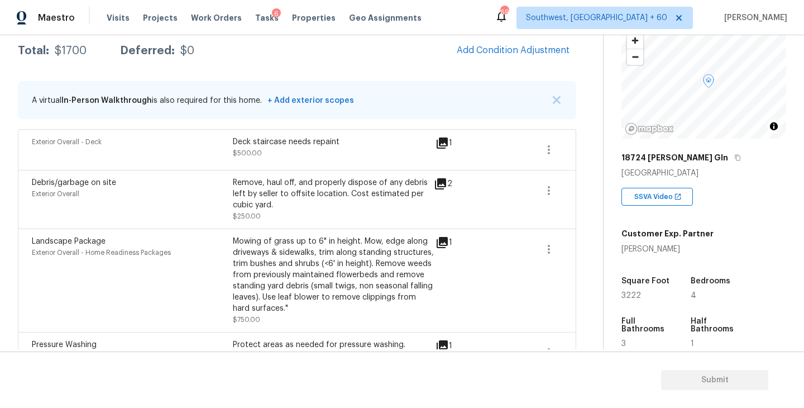
click at [416, 246] on div "Mowing of grass up to 6" in height. Mow, edge along driveways & sidewalks, trim…" at bounding box center [333, 275] width 201 height 78
click at [311, 245] on div "Mowing of grass up to 6" in height. Mow, edge along driveways & sidewalks, trim…" at bounding box center [333, 275] width 201 height 78
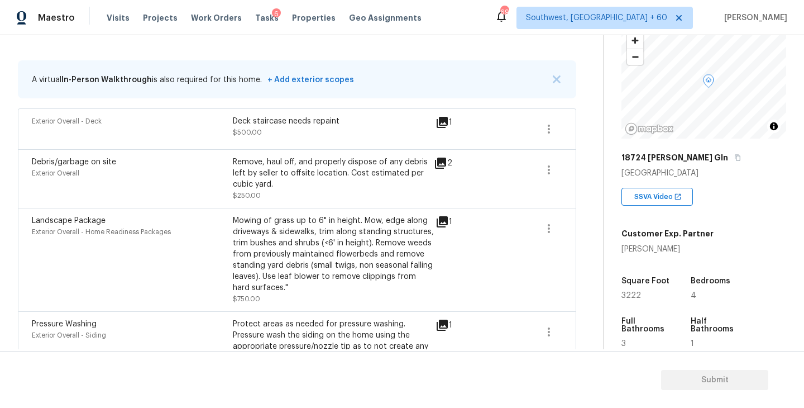
scroll to position [146, 0]
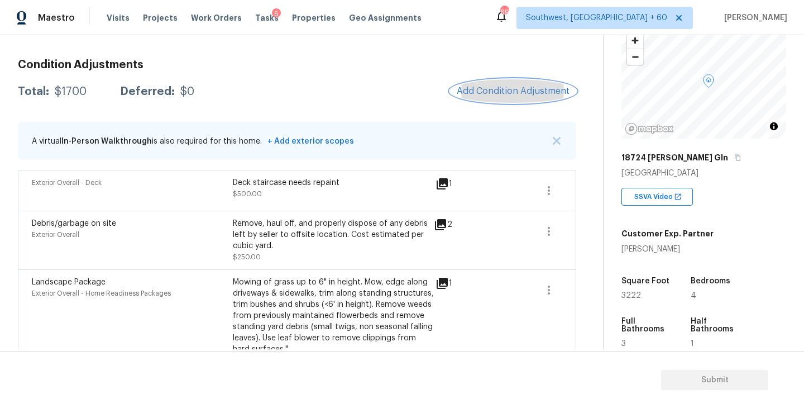
click at [485, 96] on span "Add Condition Adjustment" at bounding box center [513, 91] width 113 height 10
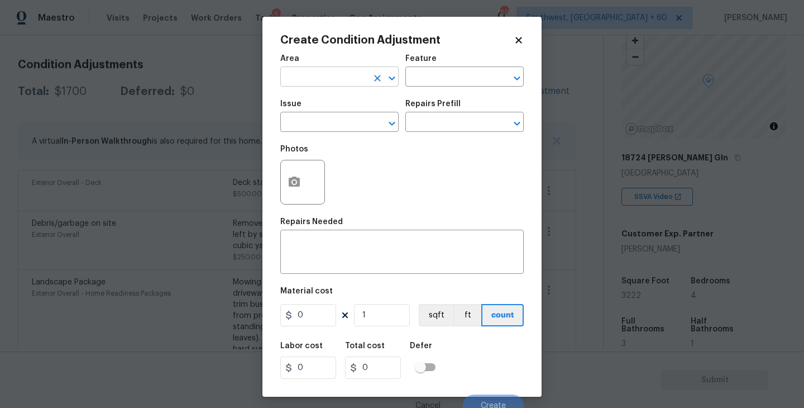
click at [325, 83] on input "text" at bounding box center [323, 77] width 87 height 17
click at [358, 120] on li "Interior Overall" at bounding box center [339, 121] width 118 height 18
type input "Interior Overall"
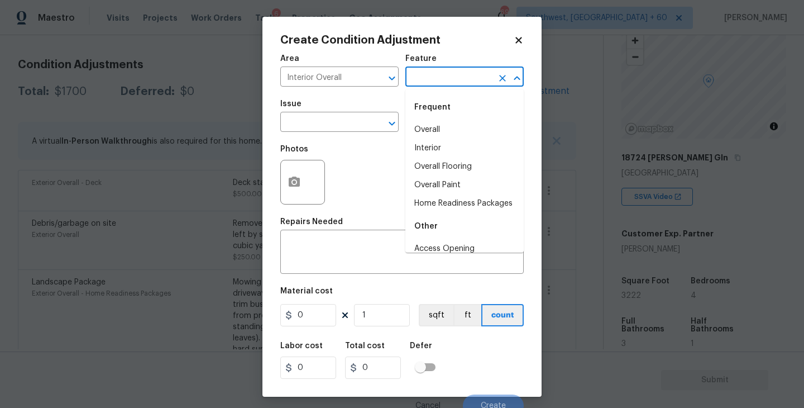
click at [422, 82] on input "text" at bounding box center [449, 77] width 87 height 17
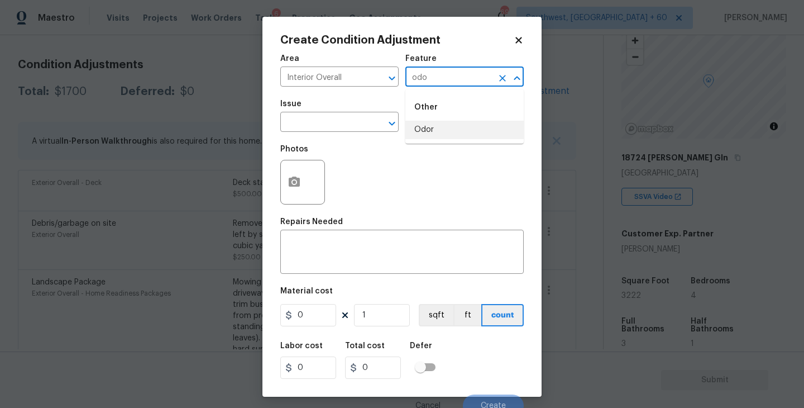
click at [416, 128] on li "Odor" at bounding box center [465, 130] width 118 height 18
type input "Odor"
click at [351, 129] on input "text" at bounding box center [323, 123] width 87 height 17
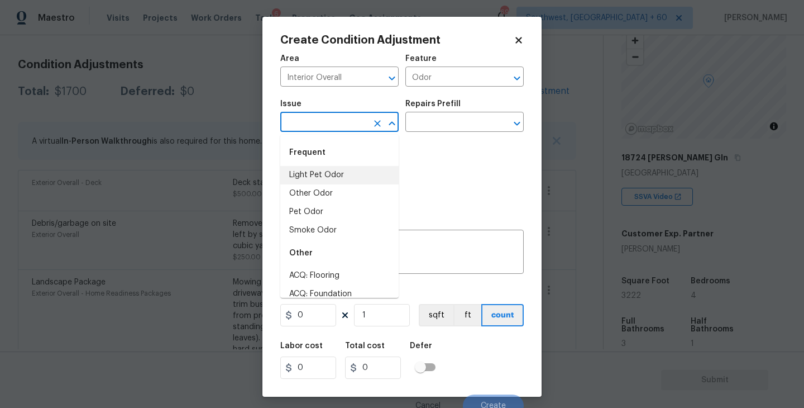
click at [346, 168] on li "Light Pet Odor" at bounding box center [339, 175] width 118 height 18
type input "Light Pet Odor"
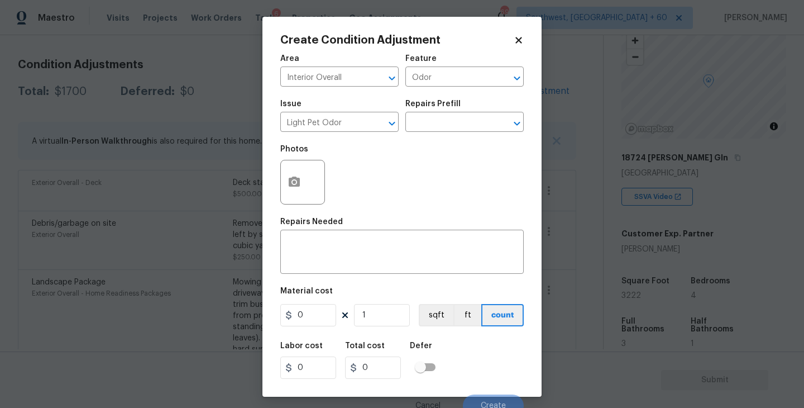
click at [435, 134] on div "Issue Light Pet Odor ​ Repairs Prefill ​" at bounding box center [402, 115] width 244 height 45
click at [450, 128] on input "text" at bounding box center [449, 123] width 87 height 17
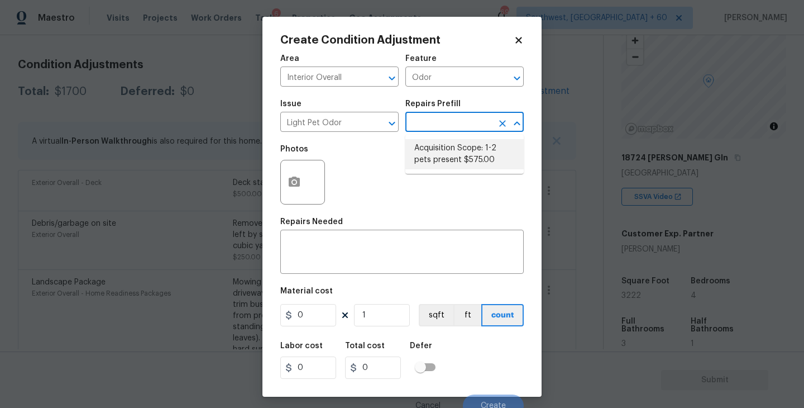
click at [450, 153] on li "Acquisition Scope: 1-2 pets present $575.00" at bounding box center [465, 154] width 118 height 30
type textarea "Acquisition Scope: 1-2 pets present"
type input "575"
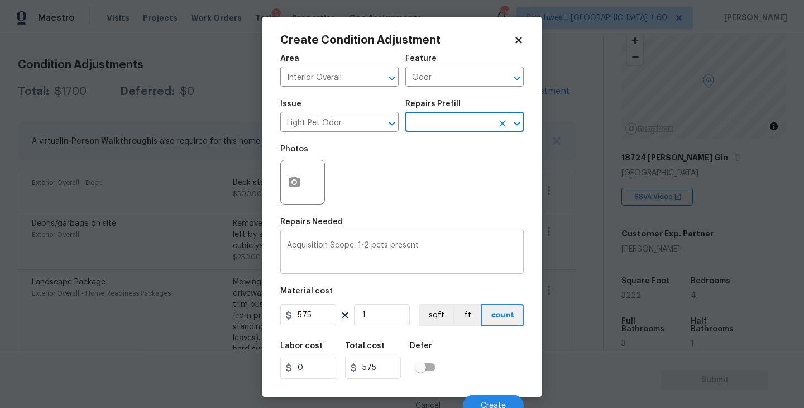
scroll to position [9, 0]
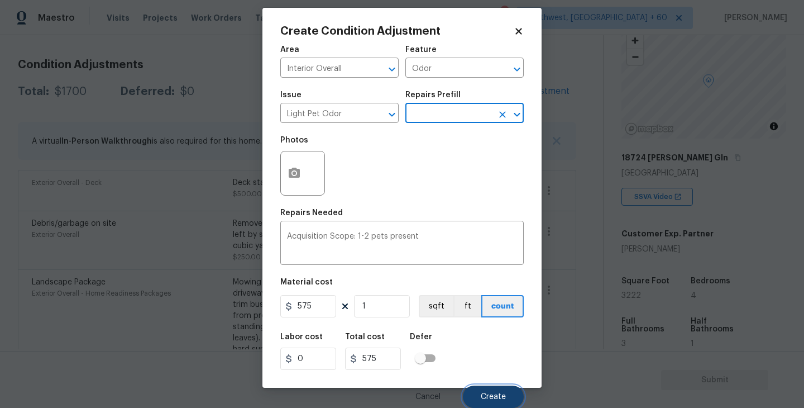
click at [490, 390] on button "Create" at bounding box center [493, 396] width 61 height 22
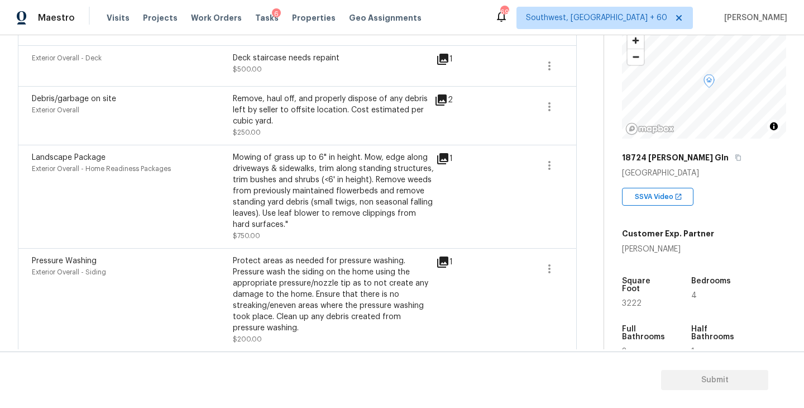
scroll to position [164, 0]
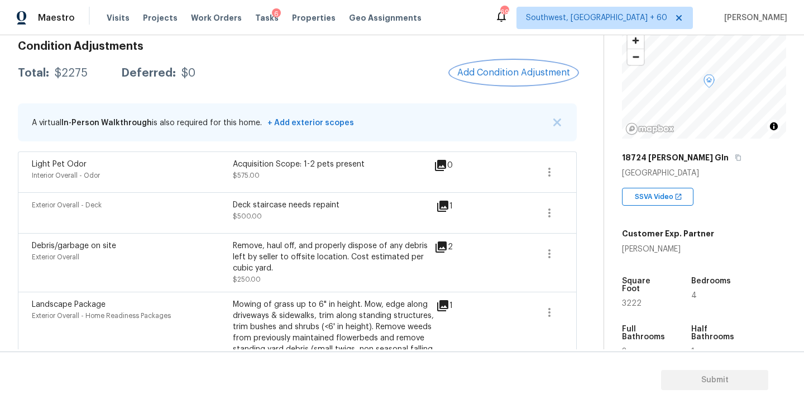
click at [537, 69] on span "Add Condition Adjustment" at bounding box center [514, 73] width 113 height 10
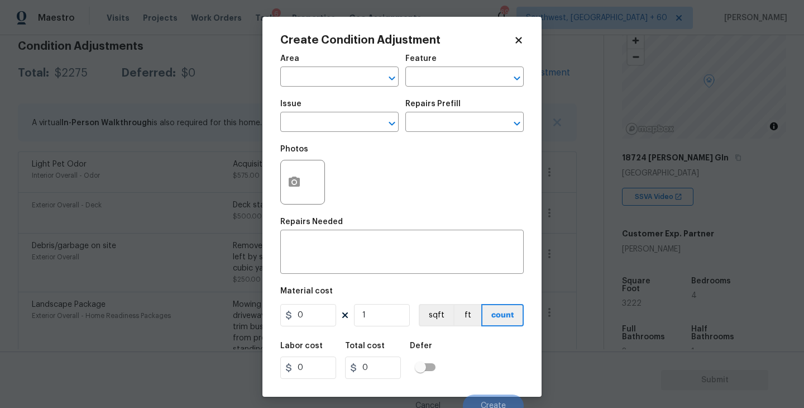
click at [360, 89] on span "Area ​" at bounding box center [339, 70] width 118 height 45
click at [335, 82] on input "text" at bounding box center [323, 77] width 87 height 17
click at [354, 125] on li "Interior Overall" at bounding box center [339, 121] width 118 height 18
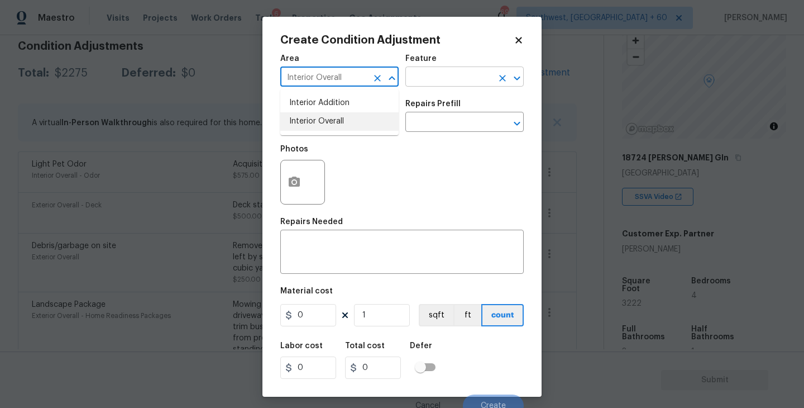
type input "Interior Overall"
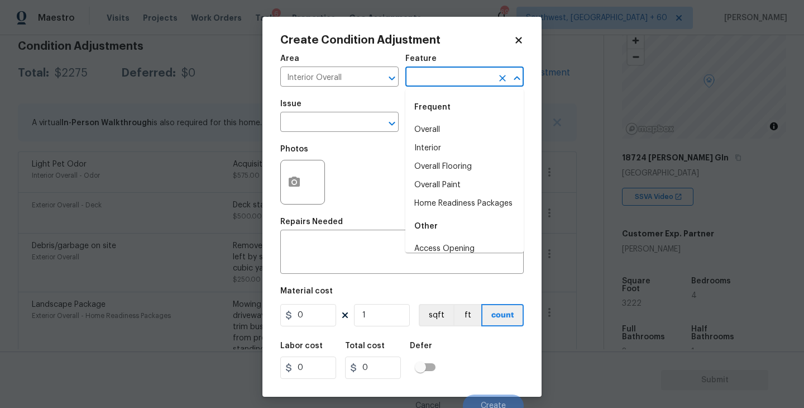
click at [451, 75] on input "text" at bounding box center [449, 77] width 87 height 17
click at [457, 189] on li "Overall Paint" at bounding box center [465, 185] width 118 height 18
type input "Overall Paint"
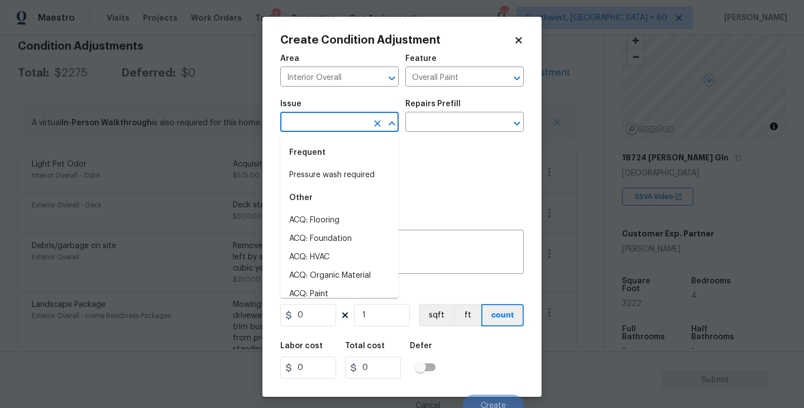
click at [345, 122] on input "text" at bounding box center [323, 123] width 87 height 17
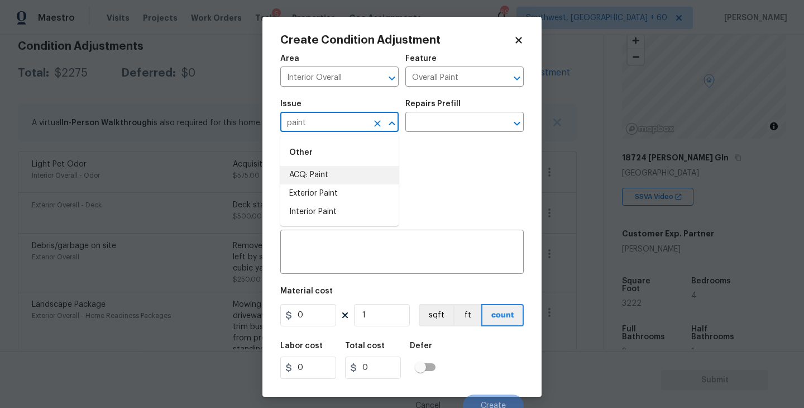
click at [337, 179] on li "ACQ: Paint" at bounding box center [339, 175] width 118 height 18
type input "ACQ: Paint"
click at [445, 111] on div "Repairs Prefill" at bounding box center [465, 107] width 118 height 15
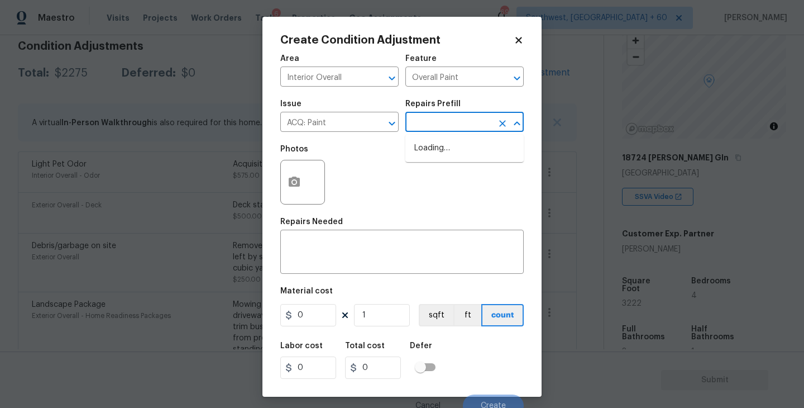
click at [444, 125] on input "text" at bounding box center [449, 123] width 87 height 17
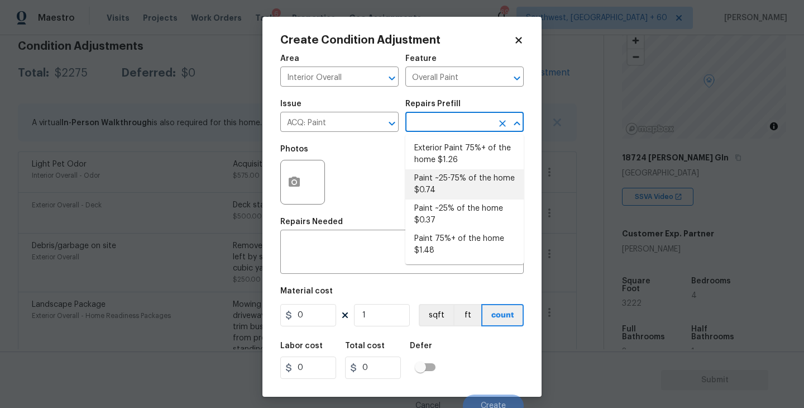
click at [443, 180] on li "Paint ~25-75% of the home $0.74" at bounding box center [465, 184] width 118 height 30
type input "Acquisition"
type textarea "Acquisition Scope: ~25 - 75% of the home needs interior paint"
type input "0.74"
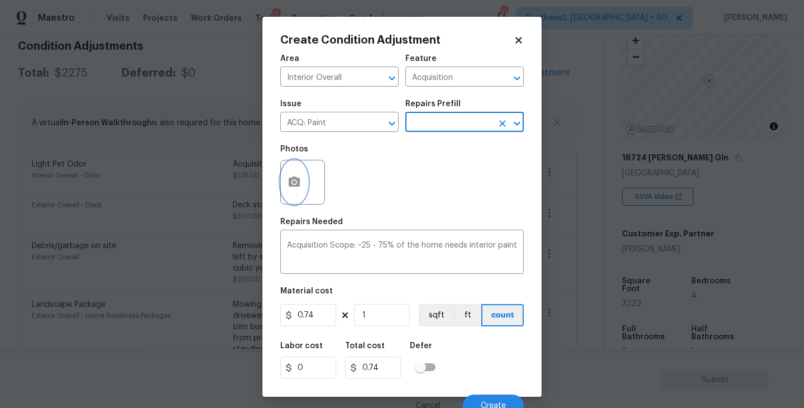
click at [296, 180] on icon "button" at bounding box center [294, 182] width 11 height 10
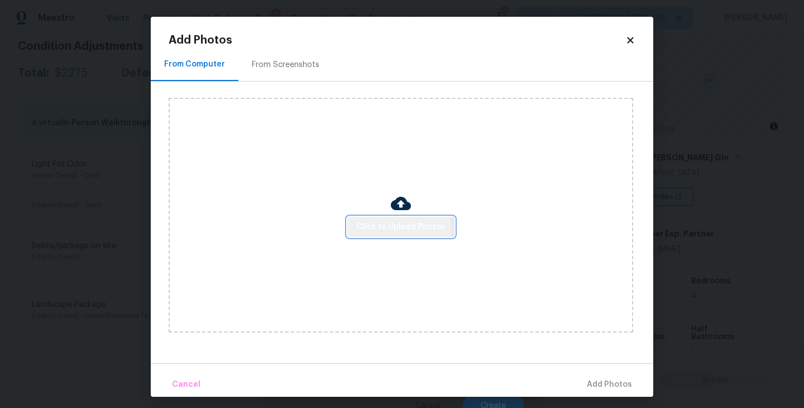
click at [375, 230] on span "Click to Upload Photos" at bounding box center [400, 227] width 89 height 14
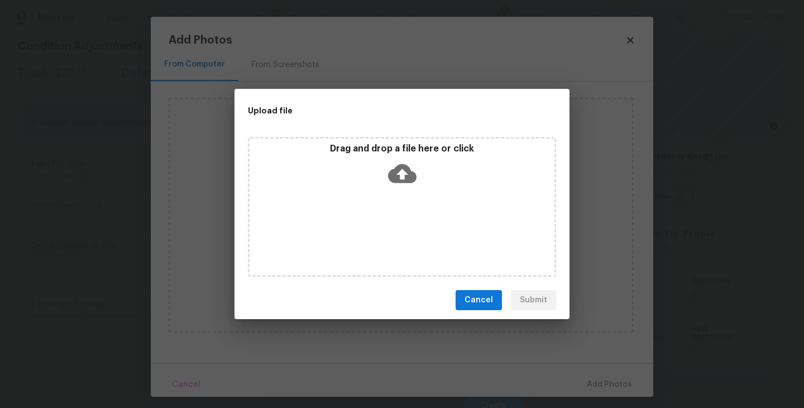
click at [399, 194] on div "Drag and drop a file here or click" at bounding box center [402, 207] width 308 height 140
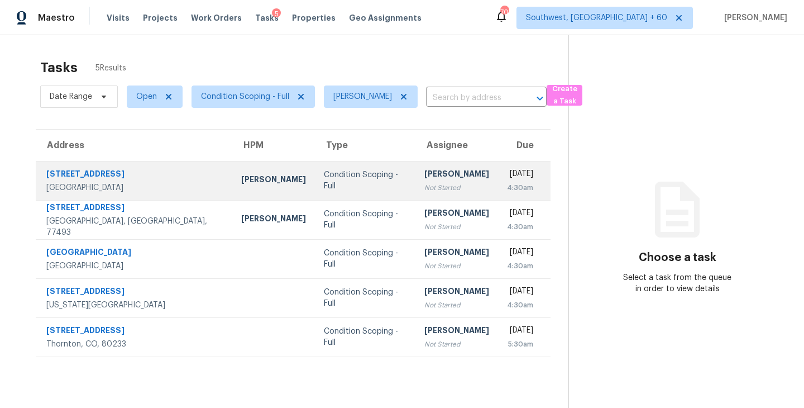
click at [428, 180] on div "[PERSON_NAME]" at bounding box center [457, 175] width 65 height 14
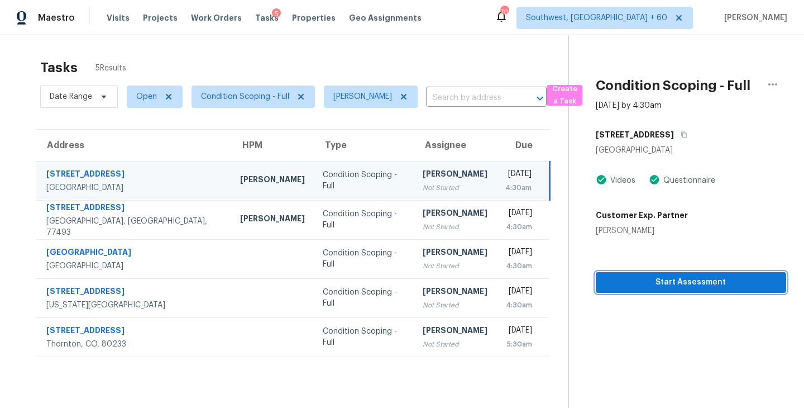
click at [677, 284] on span "Start Assessment" at bounding box center [691, 282] width 173 height 14
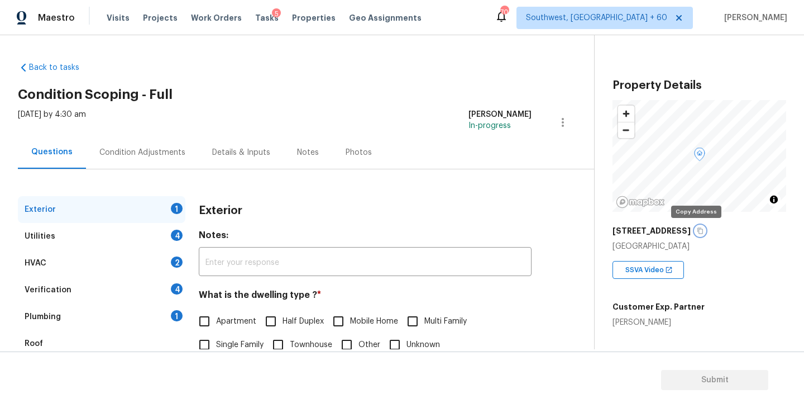
click at [698, 228] on icon "button" at bounding box center [701, 231] width 6 height 6
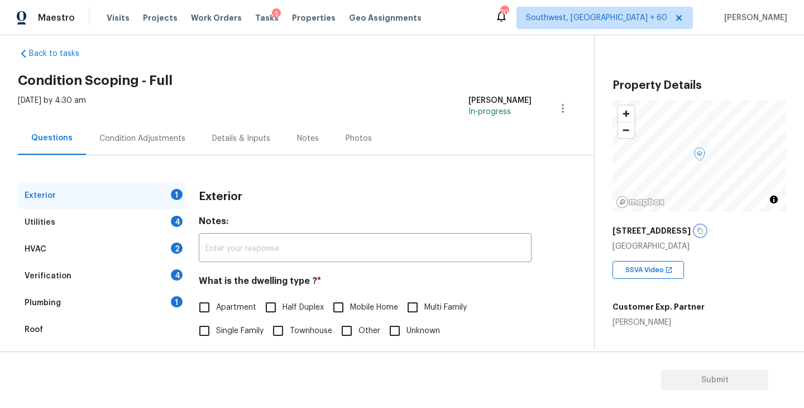
scroll to position [192, 0]
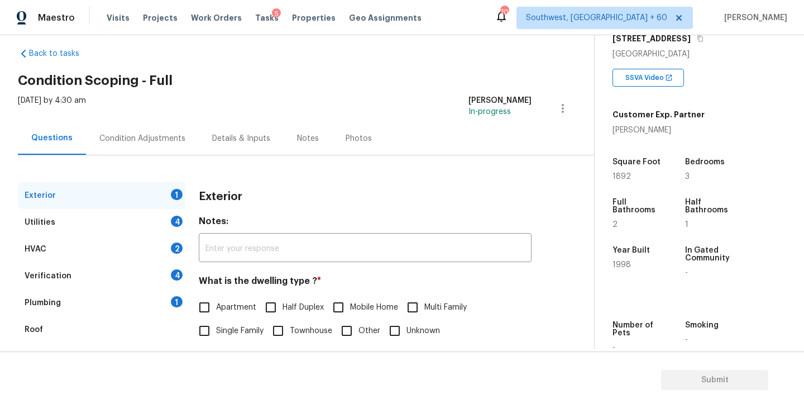
click at [249, 325] on label "Single Family" at bounding box center [228, 330] width 71 height 23
click at [216, 325] on input "Single Family" at bounding box center [204, 330] width 23 height 23
checkbox input "true"
click at [159, 225] on div "Utilities 4" at bounding box center [102, 222] width 168 height 27
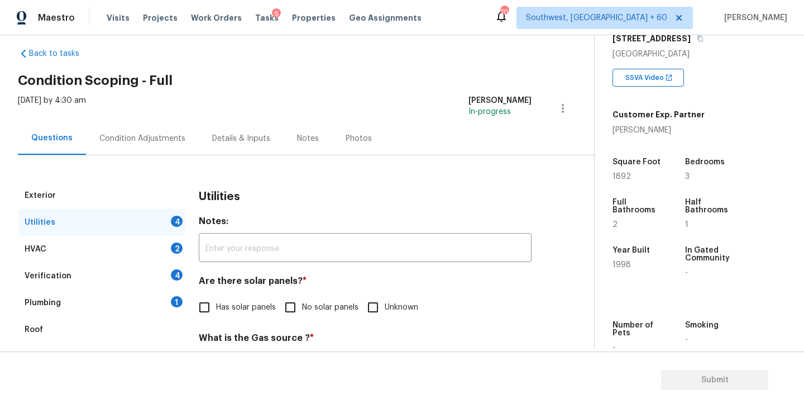
click at [308, 314] on label "No solar panels" at bounding box center [319, 307] width 80 height 23
click at [302, 314] on input "No solar panels" at bounding box center [290, 307] width 23 height 23
checkbox input "true"
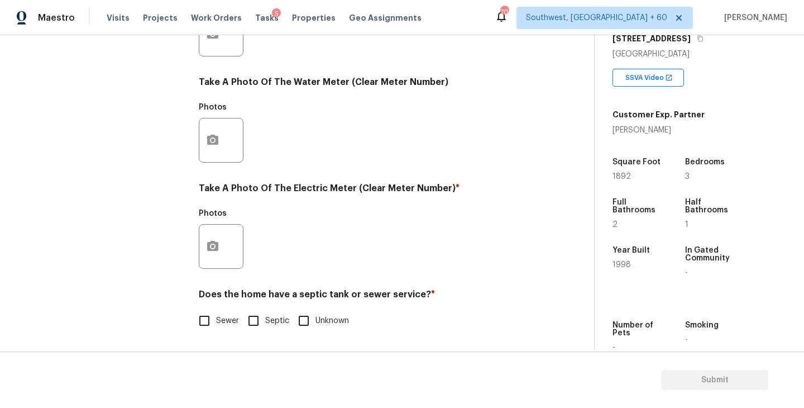
scroll to position [433, 0]
click at [215, 302] on h4 "Does the home have a septic tank or sewer service? *" at bounding box center [365, 297] width 333 height 16
click at [223, 321] on span "Sewer" at bounding box center [227, 321] width 23 height 12
click at [216, 321] on input "Sewer" at bounding box center [204, 320] width 23 height 23
checkbox input "true"
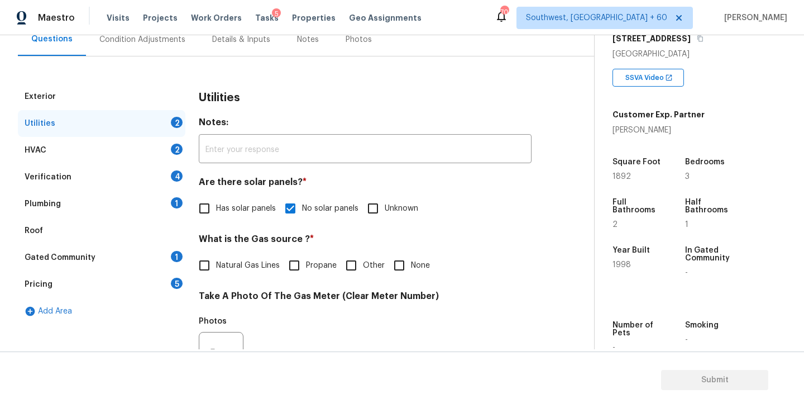
click at [121, 210] on div "Plumbing 1" at bounding box center [102, 203] width 168 height 27
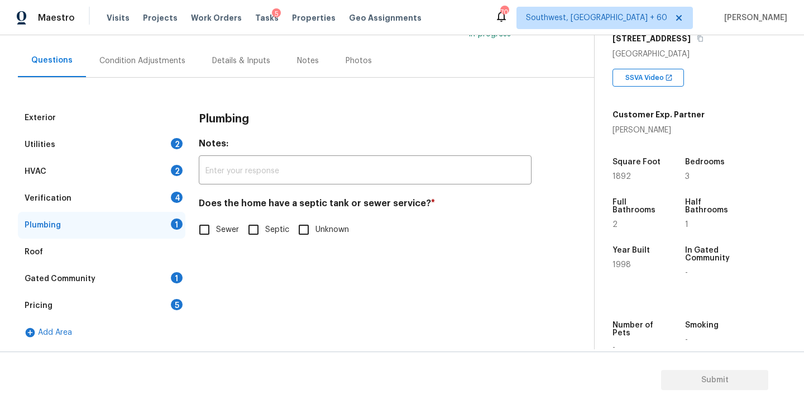
click at [211, 236] on input "Sewer" at bounding box center [204, 229] width 23 height 23
checkbox input "true"
click at [151, 278] on div "Gated Community 1" at bounding box center [102, 278] width 168 height 27
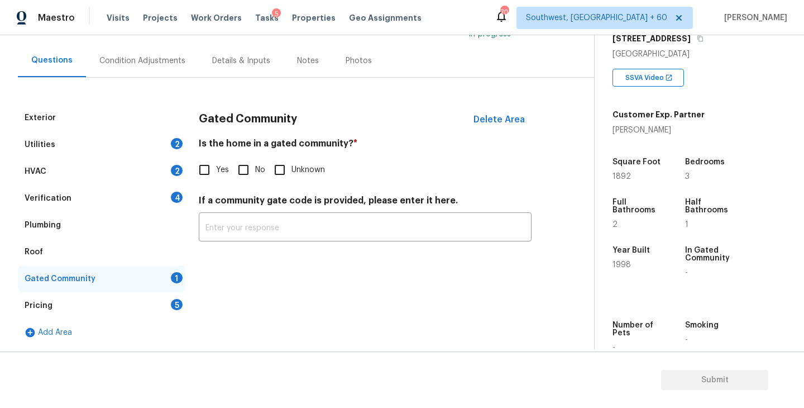
click at [251, 169] on input "No" at bounding box center [243, 169] width 23 height 23
checkbox input "true"
click at [159, 69] on div "Condition Adjustments" at bounding box center [142, 60] width 113 height 33
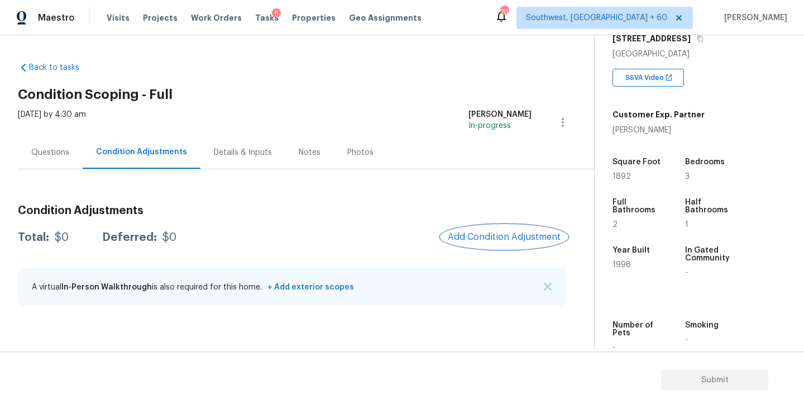
click at [477, 232] on span "Add Condition Adjustment" at bounding box center [504, 237] width 113 height 10
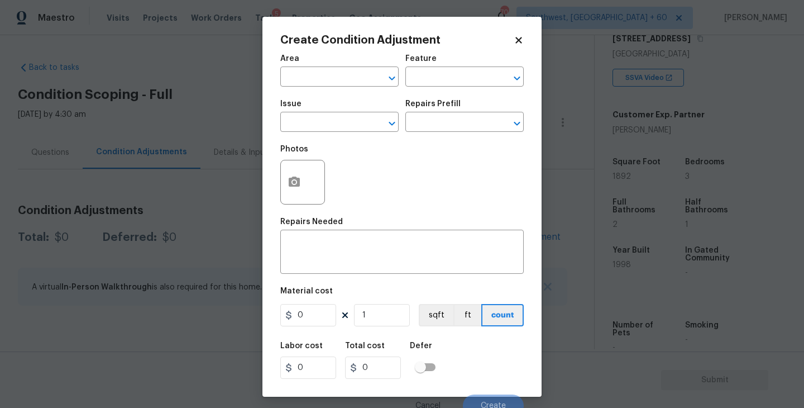
click at [293, 92] on span "Area ​" at bounding box center [339, 70] width 118 height 45
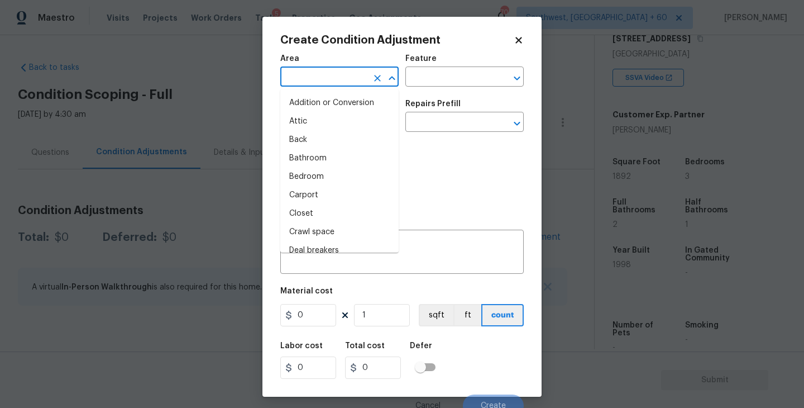
click at [309, 78] on input "text" at bounding box center [323, 77] width 87 height 17
type input "in"
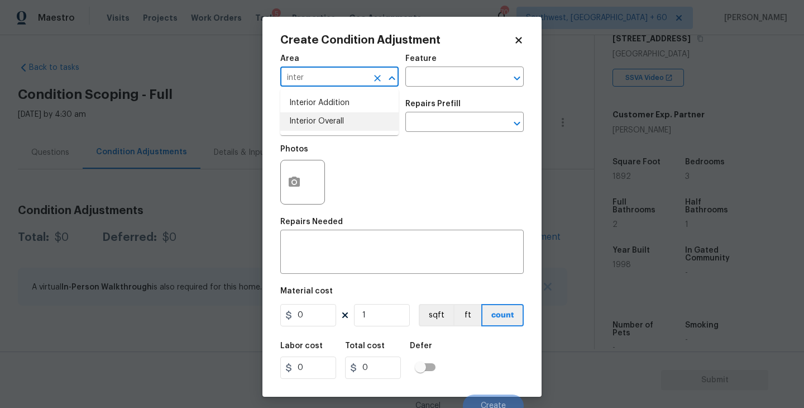
click at [319, 121] on li "Interior Overall" at bounding box center [339, 121] width 118 height 18
type input "Interior Overall"
click at [430, 87] on div "Area Interior Overall ​ Feature ​" at bounding box center [402, 70] width 244 height 45
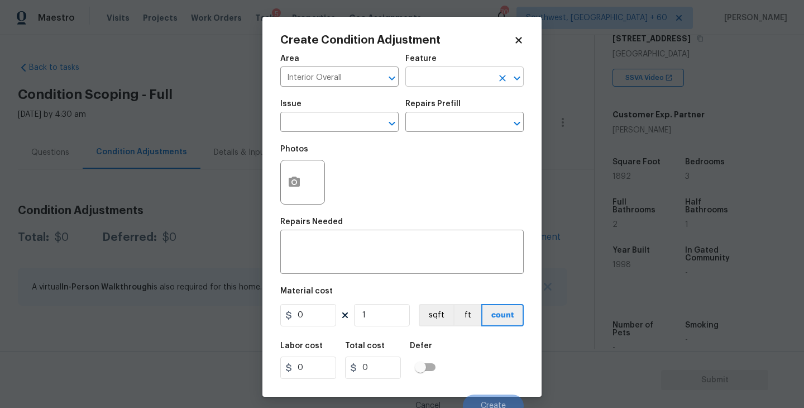
click at [436, 84] on input "text" at bounding box center [449, 77] width 87 height 17
click at [435, 131] on li "Odor" at bounding box center [465, 130] width 118 height 18
type input "Odor"
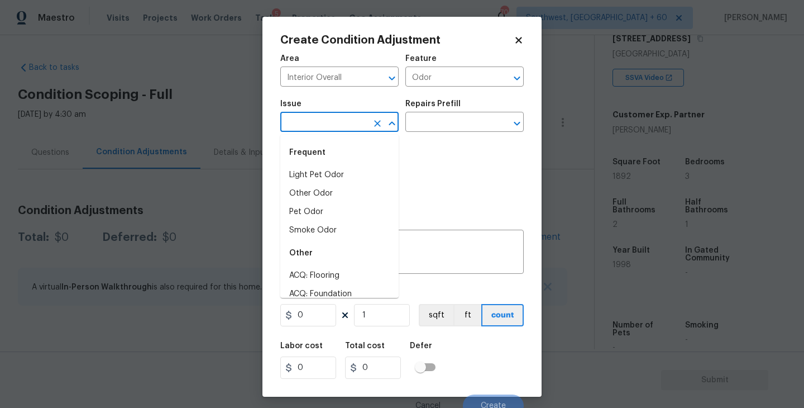
click at [344, 121] on input "text" at bounding box center [323, 123] width 87 height 17
click at [339, 170] on li "Light Pet Odor" at bounding box center [339, 175] width 118 height 18
type input "Light Pet Odor"
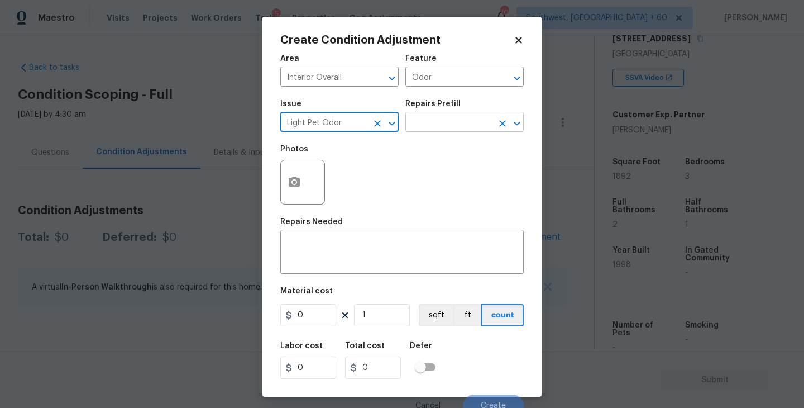
click at [450, 127] on input "text" at bounding box center [449, 123] width 87 height 17
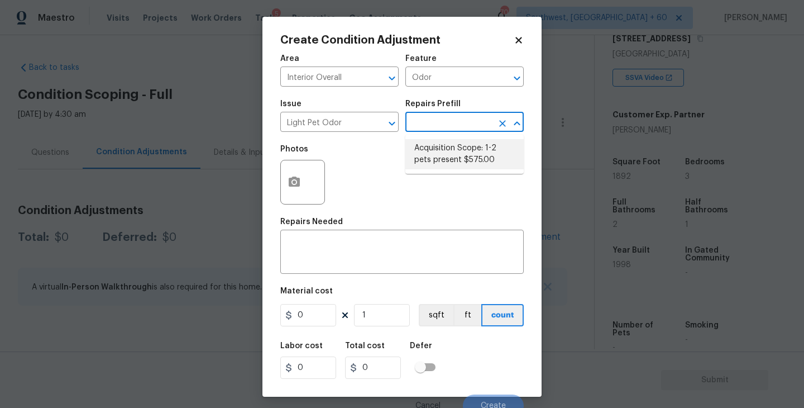
click at [448, 161] on li "Acquisition Scope: 1-2 pets present $575.00" at bounding box center [465, 154] width 118 height 30
type textarea "Acquisition Scope: 1-2 pets present"
type input "575"
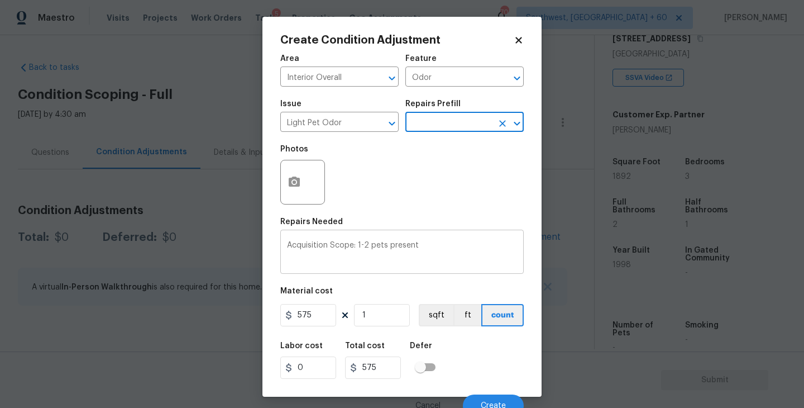
scroll to position [9, 0]
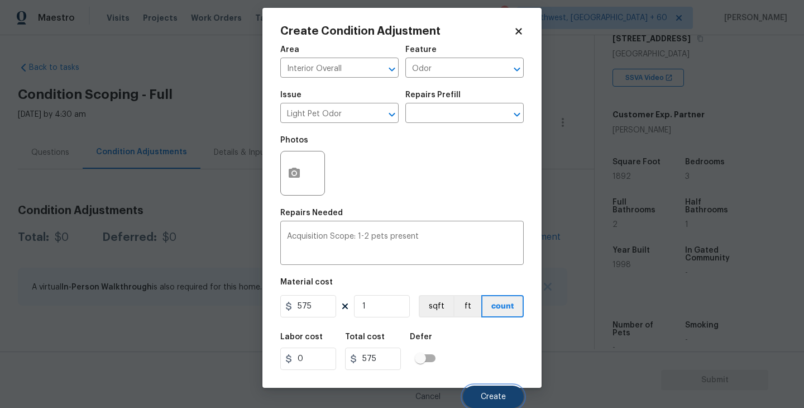
click at [504, 391] on button "Create" at bounding box center [493, 396] width 61 height 22
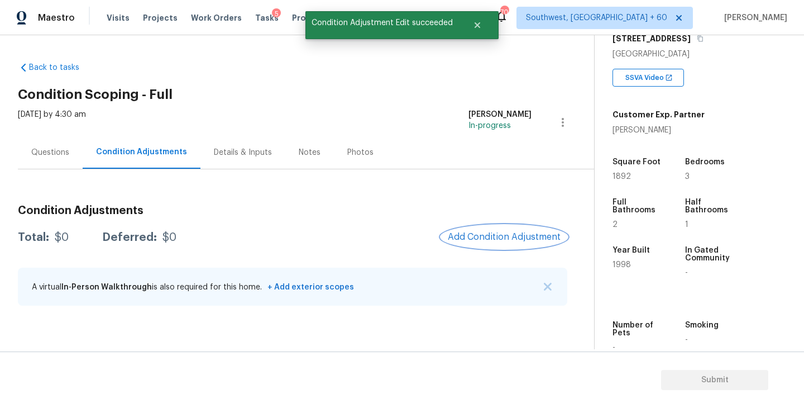
scroll to position [0, 0]
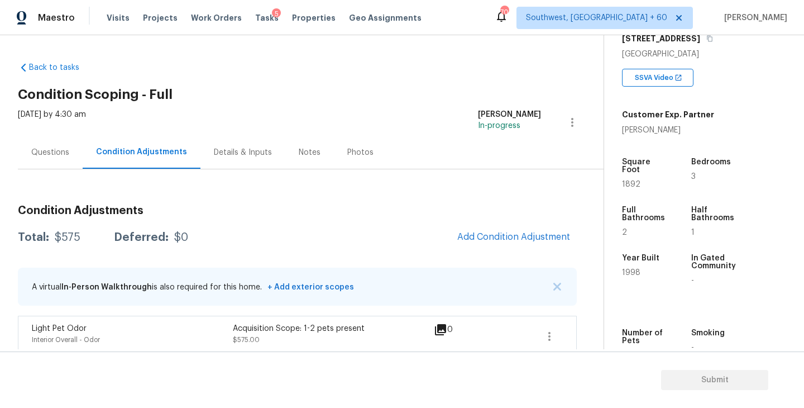
click at [371, 102] on div "Back to tasks Condition Scoping - Full Tue, Sep 16 2025 by 4:30 am Sakthivel Ch…" at bounding box center [311, 206] width 586 height 307
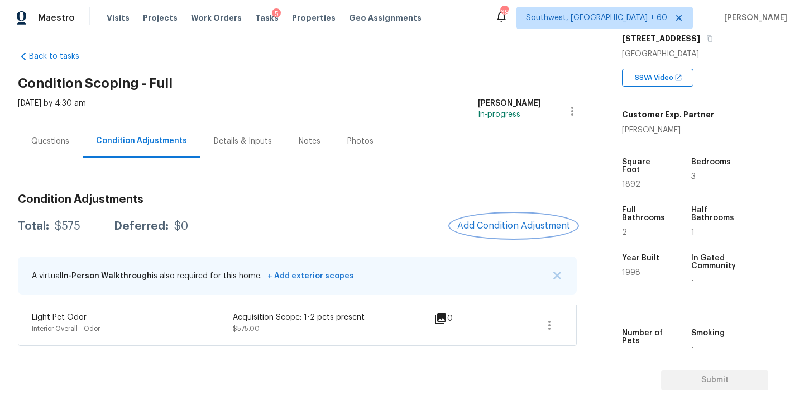
click at [475, 222] on span "Add Condition Adjustment" at bounding box center [514, 226] width 113 height 10
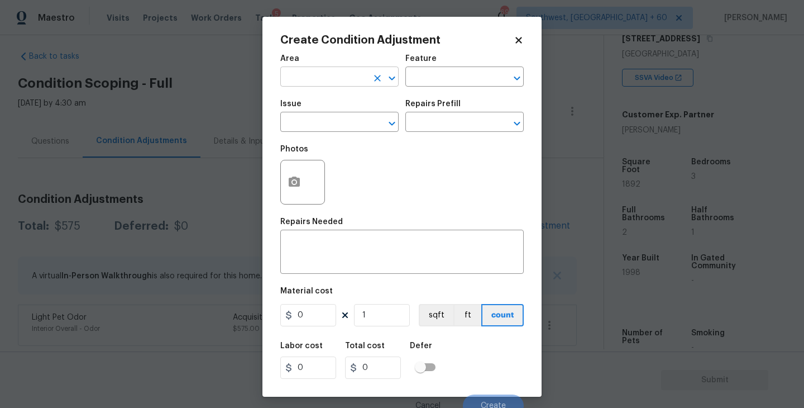
click at [293, 79] on input "text" at bounding box center [323, 77] width 87 height 17
click at [331, 126] on li "Exterior Overall" at bounding box center [339, 121] width 118 height 18
type input "Exterior Overall"
click at [416, 86] on input "text" at bounding box center [449, 77] width 87 height 17
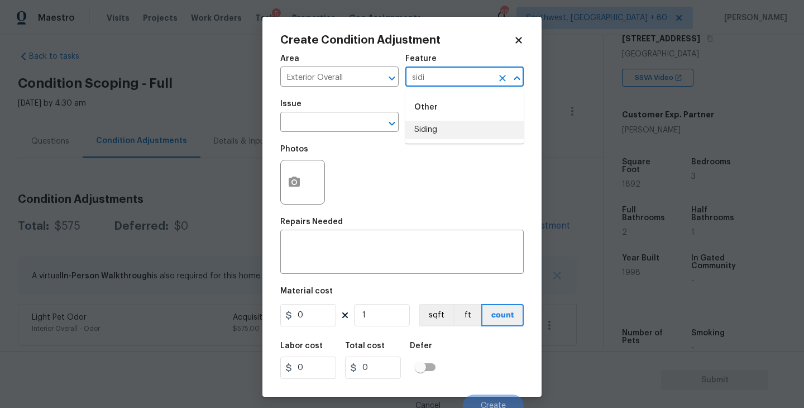
click at [427, 126] on li "Siding" at bounding box center [465, 130] width 118 height 18
type input "Siding"
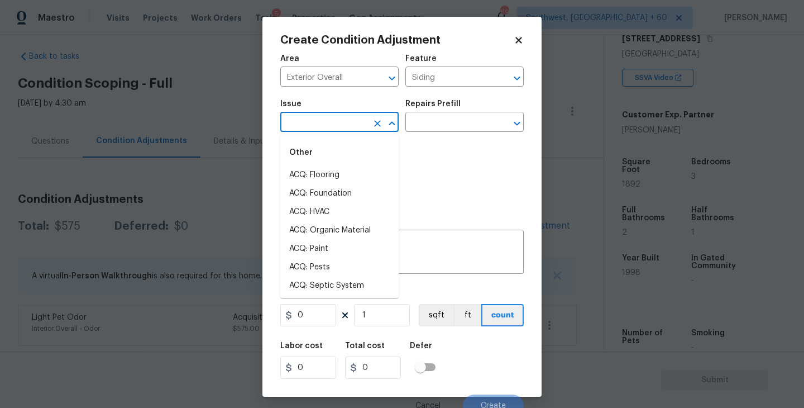
click at [355, 128] on input "text" at bounding box center [323, 123] width 87 height 17
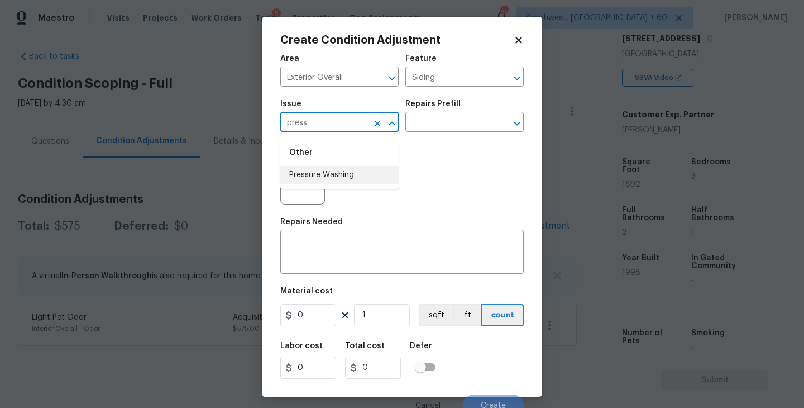
click at [356, 177] on li "Pressure Washing" at bounding box center [339, 175] width 118 height 18
type input "Pressure Washing"
click at [448, 126] on input "text" at bounding box center [449, 123] width 87 height 17
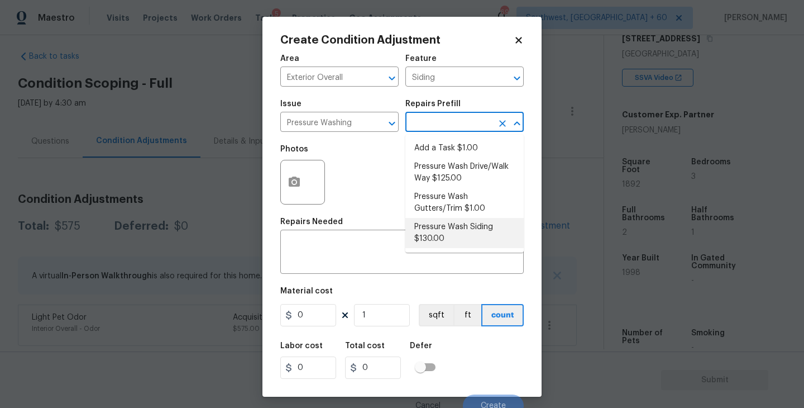
click at [444, 241] on li "Pressure Wash Siding $130.00" at bounding box center [465, 233] width 118 height 30
type textarea "Protect areas as needed for pressure washing. Pressure wash the siding on the h…"
type input "130"
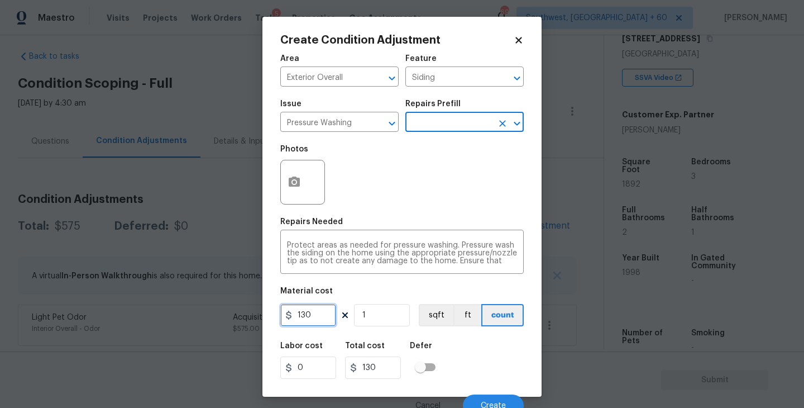
drag, startPoint x: 316, startPoint y: 313, endPoint x: 221, endPoint y: 312, distance: 95.0
click at [221, 312] on div "Create Condition Adjustment Area Exterior Overall ​ Feature Siding ​ Issue Pres…" at bounding box center [402, 204] width 804 height 408
type input "200"
click at [294, 196] on button "button" at bounding box center [294, 182] width 27 height 44
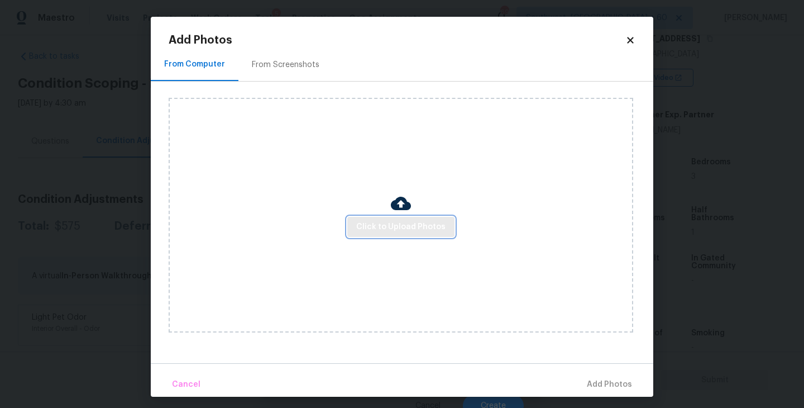
click at [388, 221] on span "Click to Upload Photos" at bounding box center [400, 227] width 89 height 14
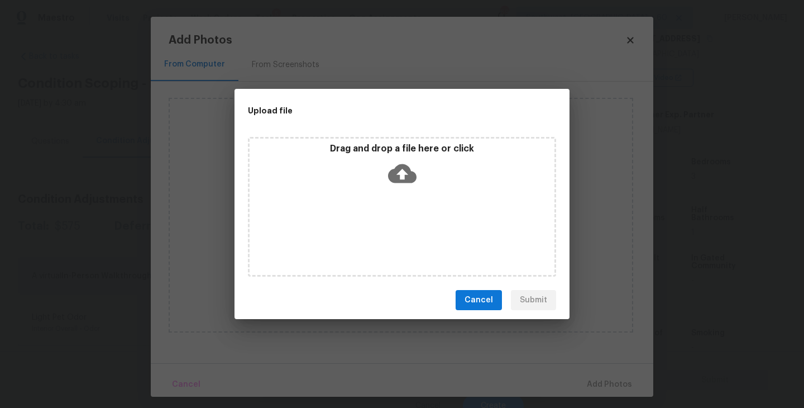
click at [407, 161] on icon at bounding box center [402, 173] width 28 height 28
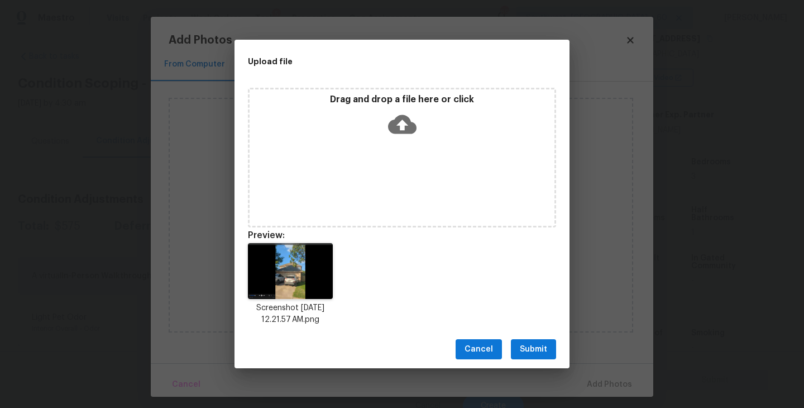
click at [546, 346] on span "Submit" at bounding box center [533, 349] width 27 height 14
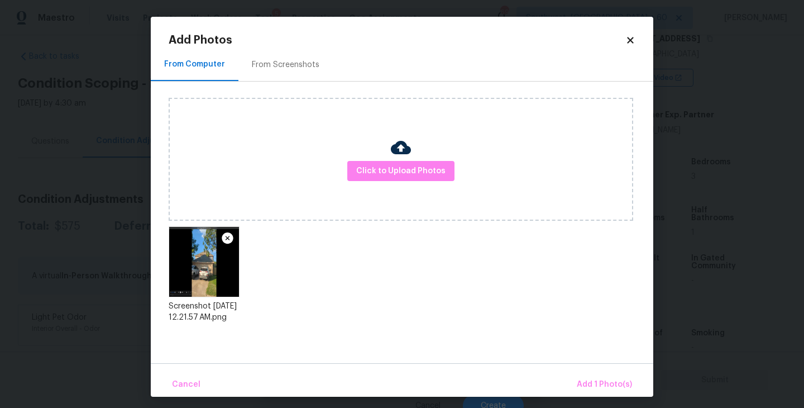
click at [584, 371] on div "Cancel Add 1 Photo(s)" at bounding box center [402, 380] width 503 height 34
click at [588, 388] on span "Add 1 Photo(s)" at bounding box center [604, 385] width 55 height 14
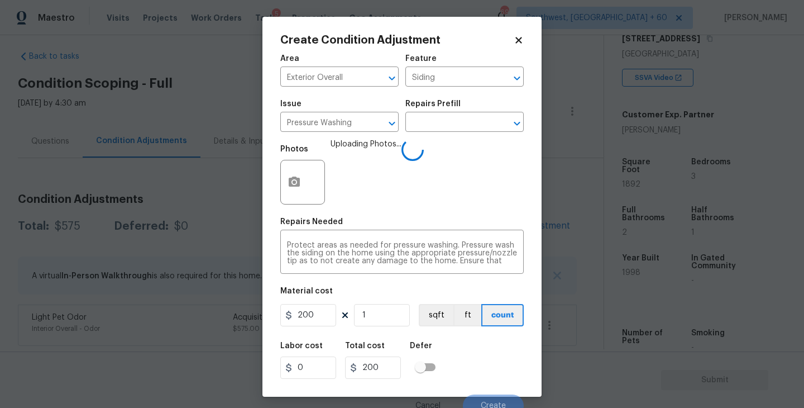
click at [482, 371] on div "Labor cost 0 Total cost 200 Defer" at bounding box center [402, 360] width 244 height 50
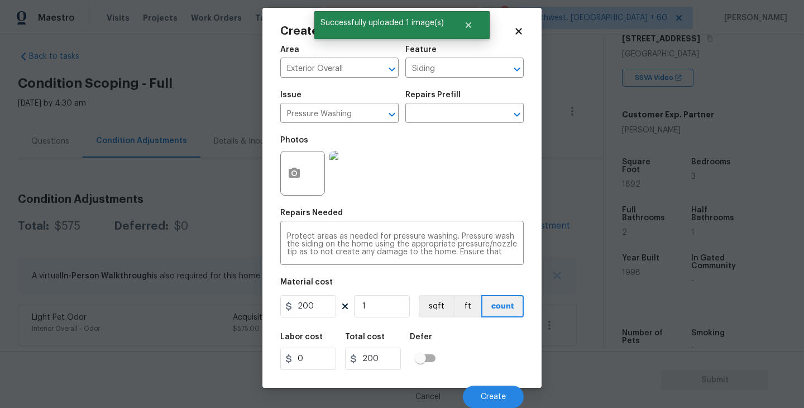
click at [477, 337] on div "Labor cost 0 Total cost 200 Defer" at bounding box center [402, 351] width 244 height 50
click at [502, 390] on button "Create" at bounding box center [493, 396] width 61 height 22
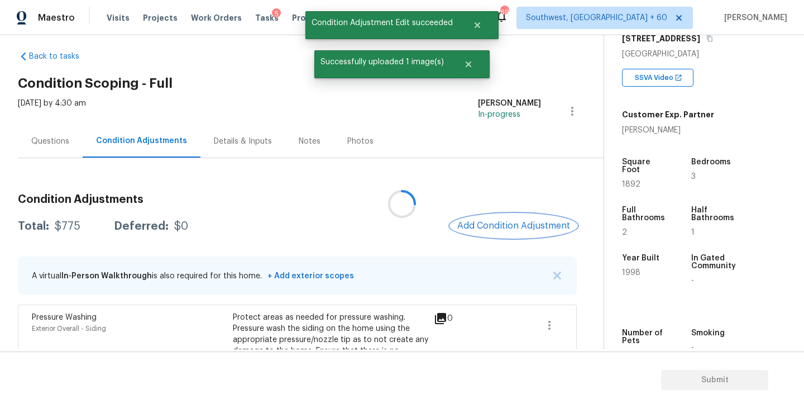
scroll to position [0, 0]
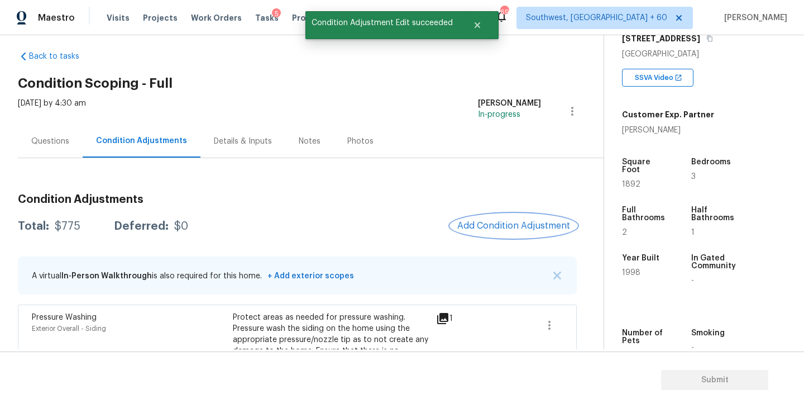
click at [509, 228] on span "Add Condition Adjustment" at bounding box center [514, 226] width 113 height 10
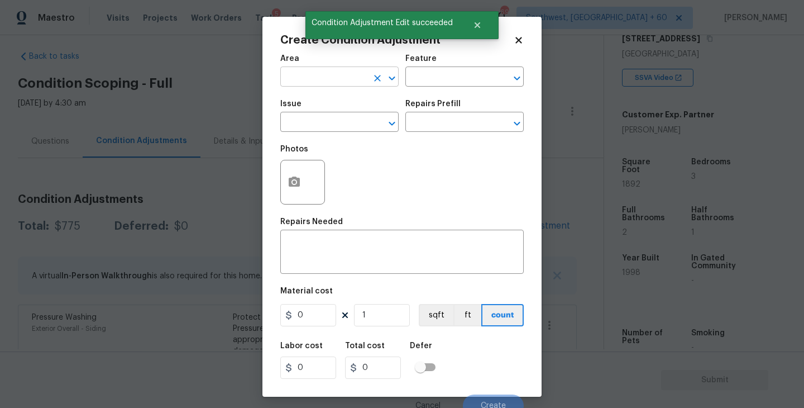
click at [316, 80] on input "text" at bounding box center [323, 77] width 87 height 17
click at [334, 125] on li "Exterior Overall" at bounding box center [339, 121] width 118 height 18
type input "Exterior Overall"
click at [434, 88] on div "Area Exterior Overall ​ Feature ​" at bounding box center [402, 70] width 244 height 45
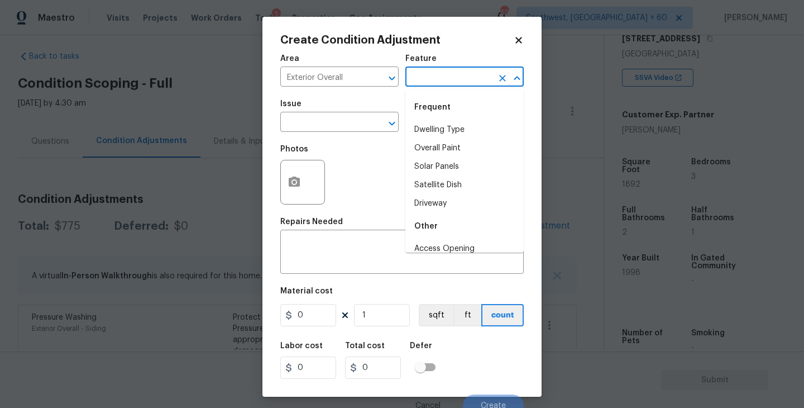
click at [437, 84] on input "text" at bounding box center [449, 77] width 87 height 17
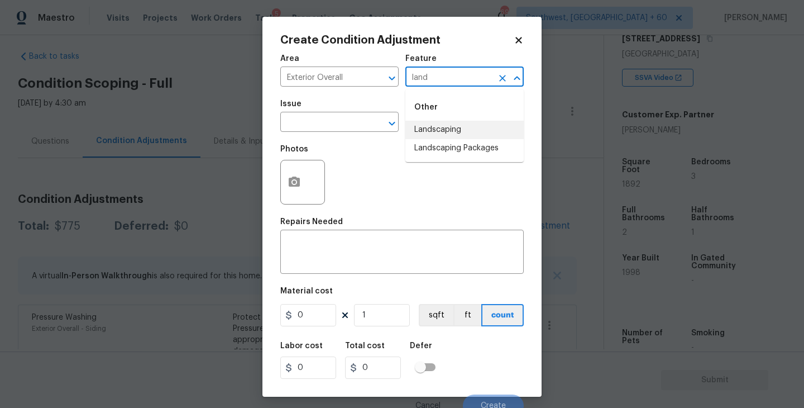
click at [442, 142] on li "Landscaping Packages" at bounding box center [465, 148] width 118 height 18
type input "Landscaping Packages"
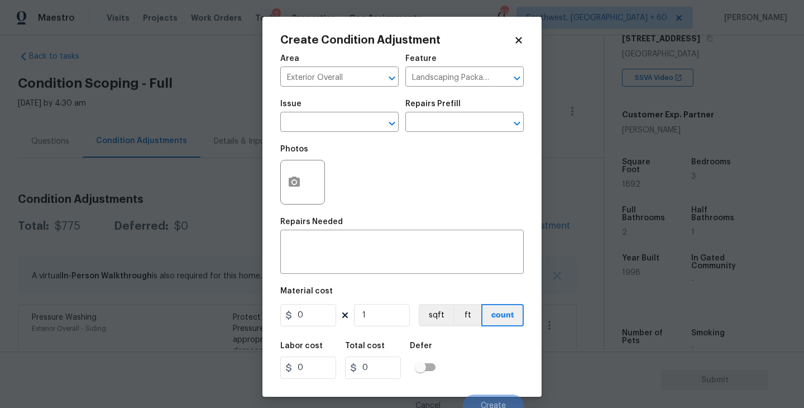
click at [353, 134] on span "Issue ​" at bounding box center [339, 115] width 118 height 45
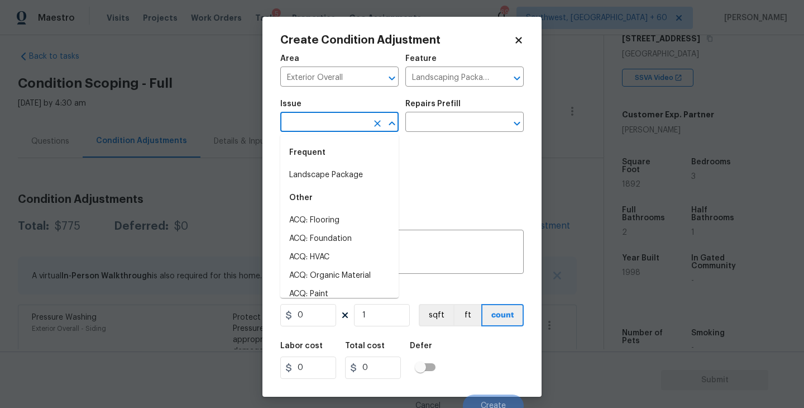
click at [326, 126] on input "text" at bounding box center [323, 123] width 87 height 17
click at [329, 165] on div "Frequent" at bounding box center [339, 152] width 118 height 27
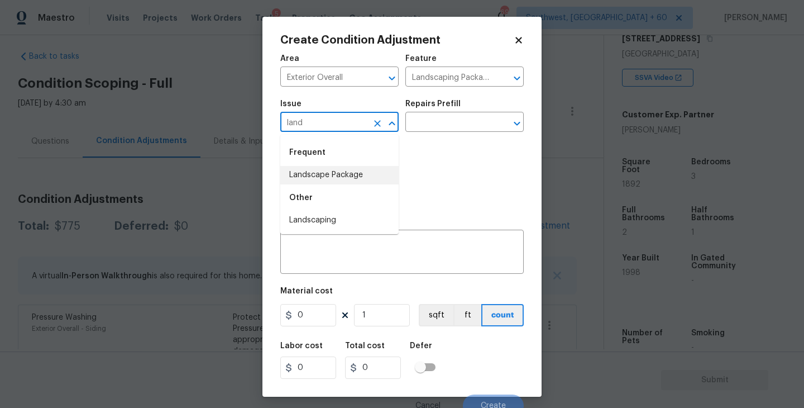
click at [360, 166] on li "Landscape Package" at bounding box center [339, 175] width 118 height 18
type input "Landscape Package"
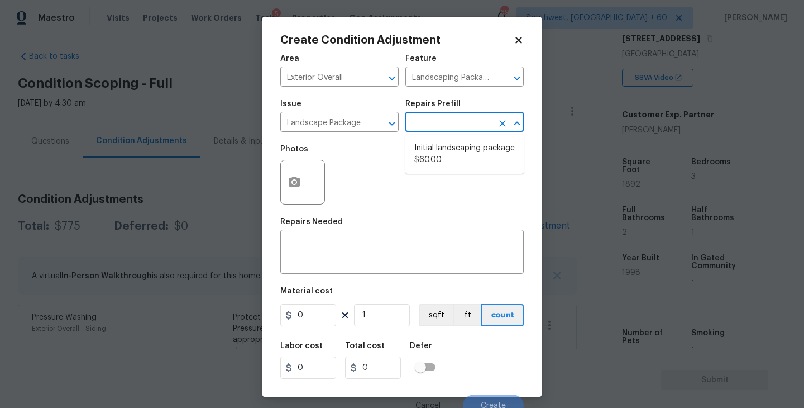
click at [417, 126] on input "text" at bounding box center [449, 123] width 87 height 17
click at [445, 165] on li "Initial landscaping package $60.00" at bounding box center [465, 154] width 118 height 30
type input "Home Readiness Packages"
type textarea "Mowing of grass up to 6" in height. Mow, edge along driveways & sidewalks, trim…"
type input "60"
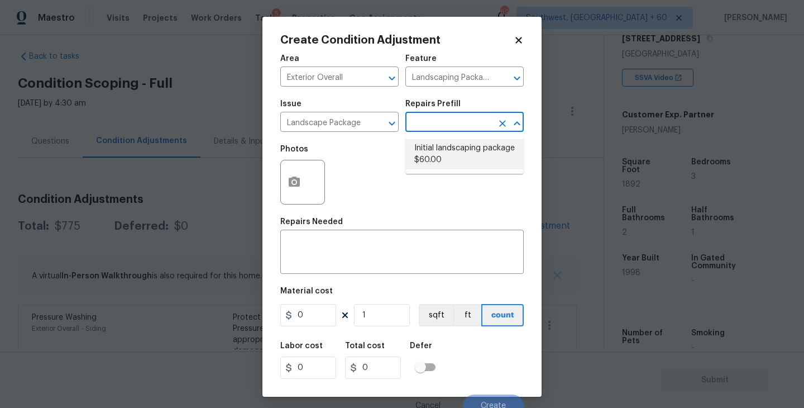
type input "60"
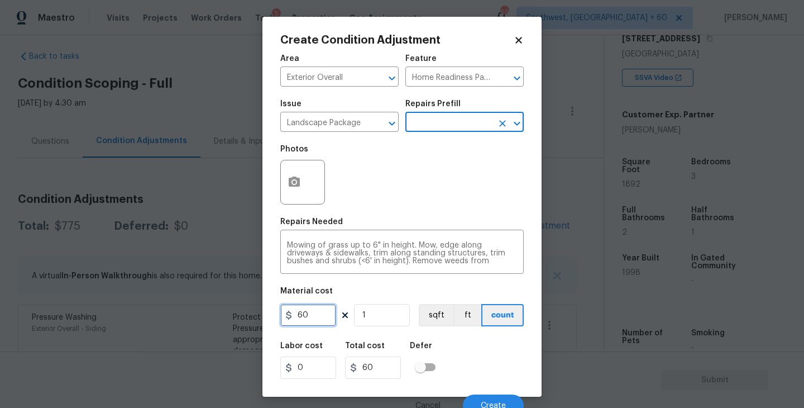
drag, startPoint x: 325, startPoint y: 320, endPoint x: 265, endPoint y: 320, distance: 60.3
click at [265, 320] on div "Create Condition Adjustment Area Exterior Overall ​ Feature Home Readiness Pack…" at bounding box center [402, 207] width 279 height 380
type input "300"
click at [288, 173] on button "button" at bounding box center [294, 182] width 27 height 44
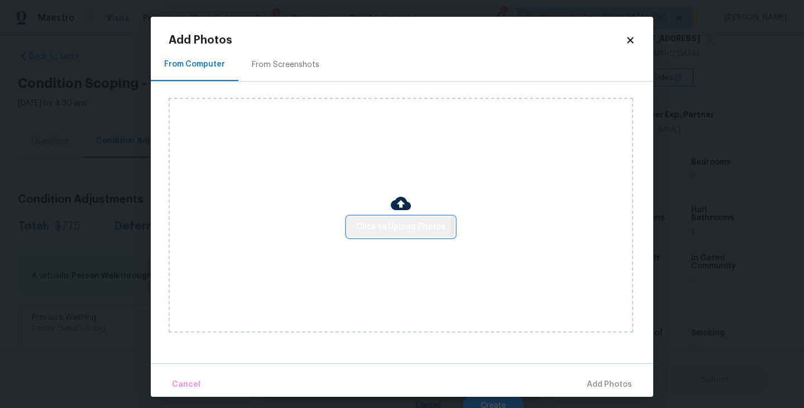
click at [373, 223] on span "Click to Upload Photos" at bounding box center [400, 227] width 89 height 14
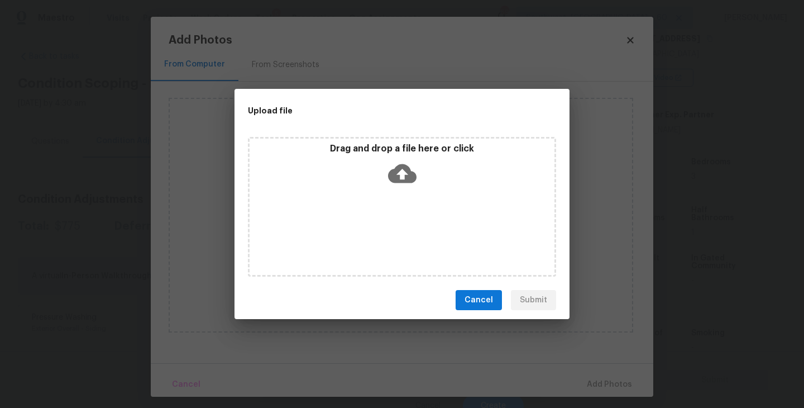
click at [396, 178] on icon at bounding box center [402, 173] width 28 height 19
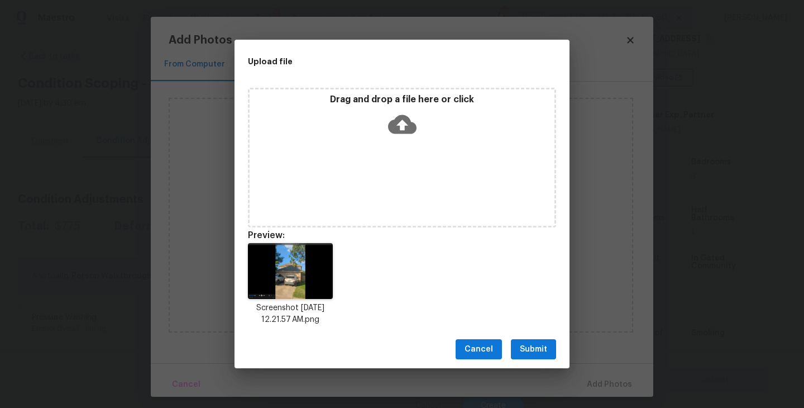
click at [542, 355] on span "Submit" at bounding box center [533, 349] width 27 height 14
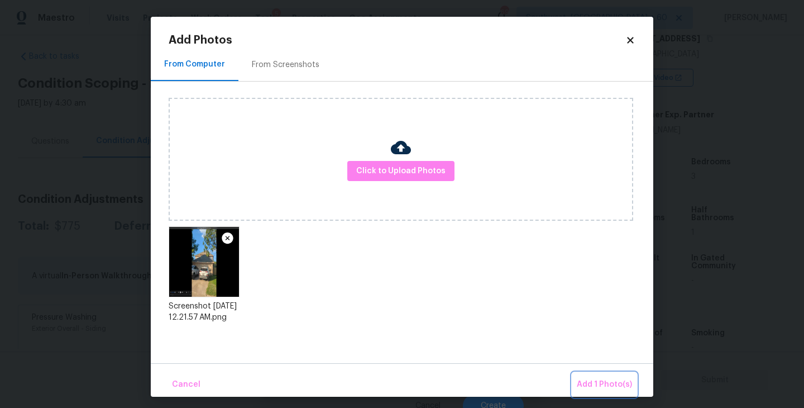
click at [608, 385] on span "Add 1 Photo(s)" at bounding box center [604, 385] width 55 height 14
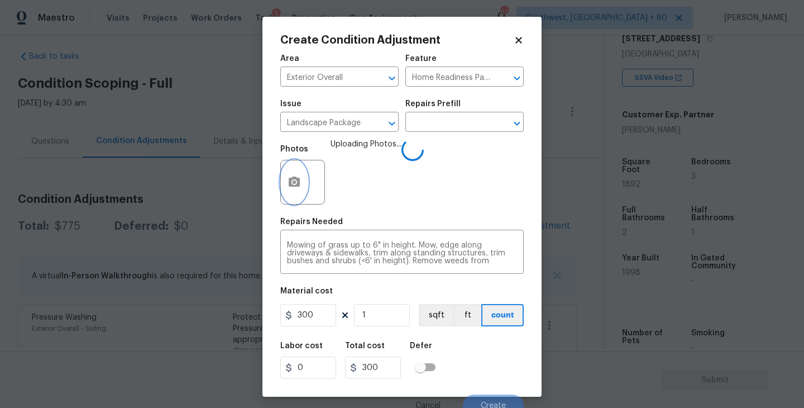
scroll to position [9, 0]
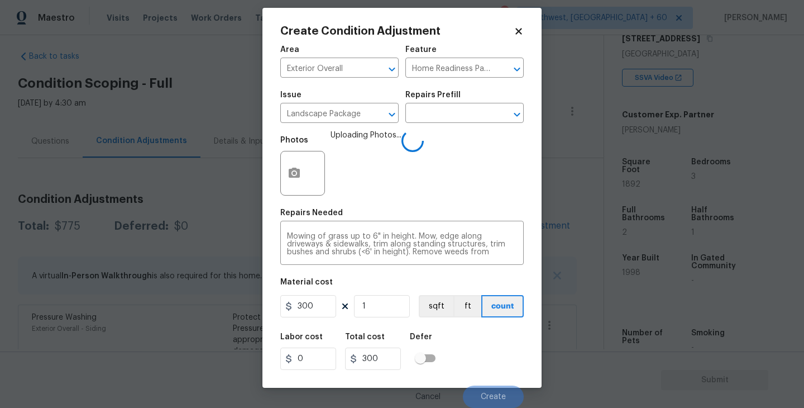
click at [509, 364] on div "Labor cost 0 Total cost 300 Defer" at bounding box center [402, 351] width 244 height 50
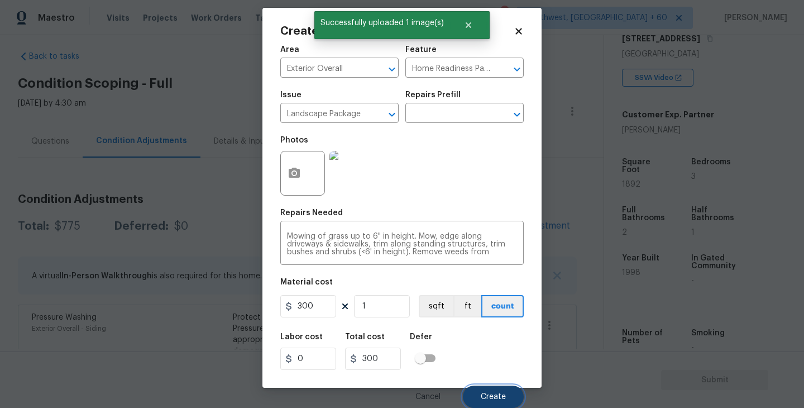
click at [500, 400] on span "Create" at bounding box center [493, 397] width 25 height 8
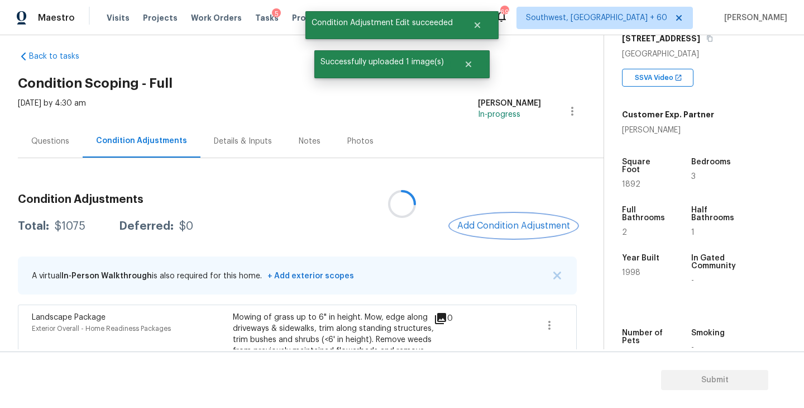
scroll to position [0, 0]
click at [508, 228] on span "Add Condition Adjustment" at bounding box center [514, 226] width 113 height 10
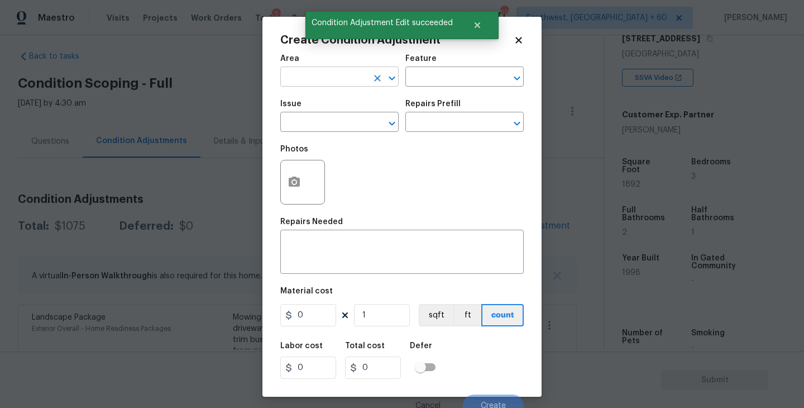
click at [300, 83] on input "text" at bounding box center [323, 77] width 87 height 17
click at [324, 121] on li "Interior Overall" at bounding box center [339, 121] width 118 height 18
type input "Interior Overall"
click at [473, 75] on input "text" at bounding box center [449, 77] width 87 height 17
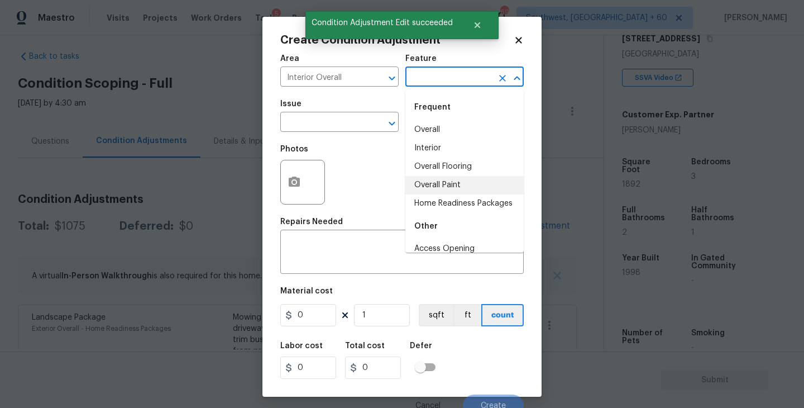
click at [449, 186] on li "Overall Paint" at bounding box center [465, 185] width 118 height 18
type input "Overall Paint"
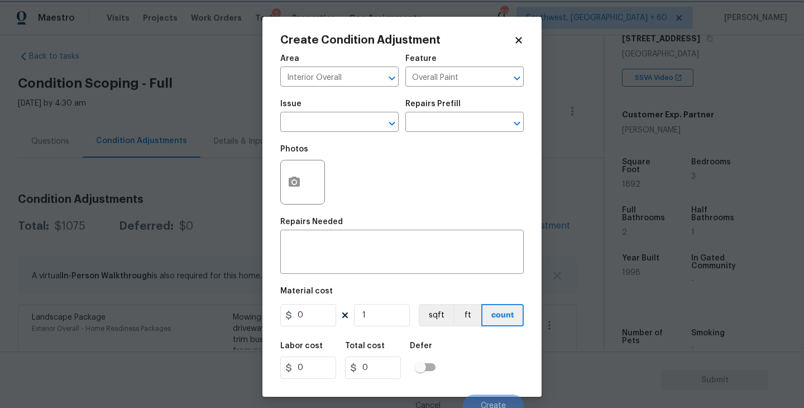
click at [349, 137] on span "Issue ​" at bounding box center [339, 115] width 118 height 45
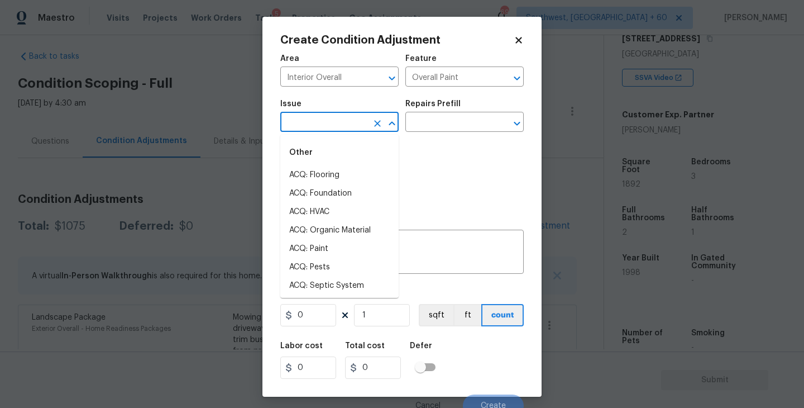
click at [322, 131] on input "text" at bounding box center [323, 123] width 87 height 17
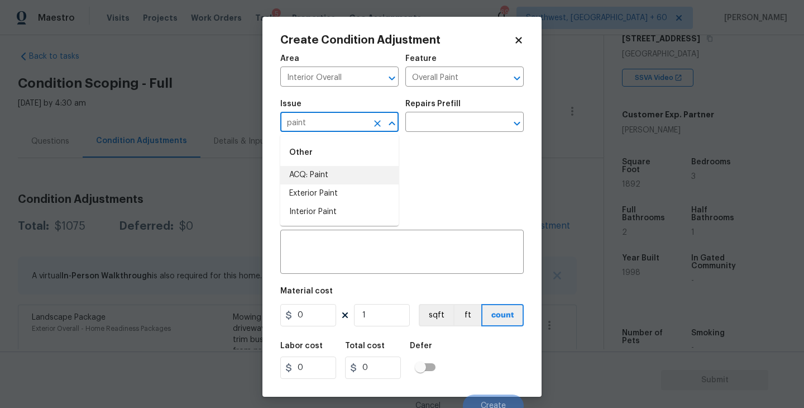
click at [311, 173] on li "ACQ: Paint" at bounding box center [339, 175] width 118 height 18
type input "ACQ: Paint"
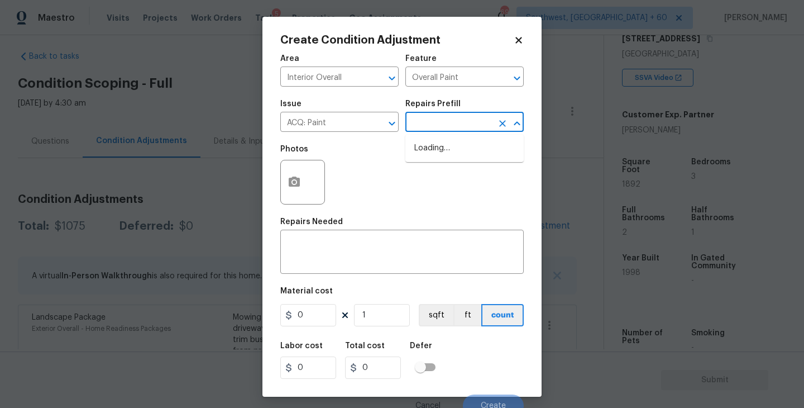
click at [434, 131] on input "text" at bounding box center [449, 123] width 87 height 17
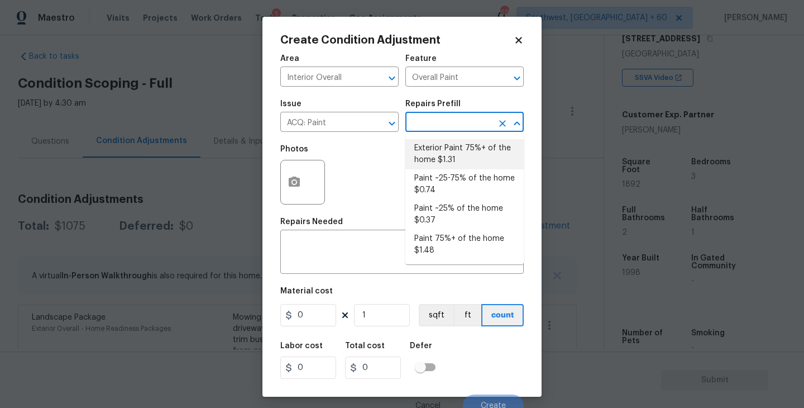
click at [442, 186] on li "Paint ~25-75% of the home $0.74" at bounding box center [465, 184] width 118 height 30
type input "Acquisition"
type textarea "Acquisition Scope: ~25 - 75% of the home needs interior paint"
type input "0.74"
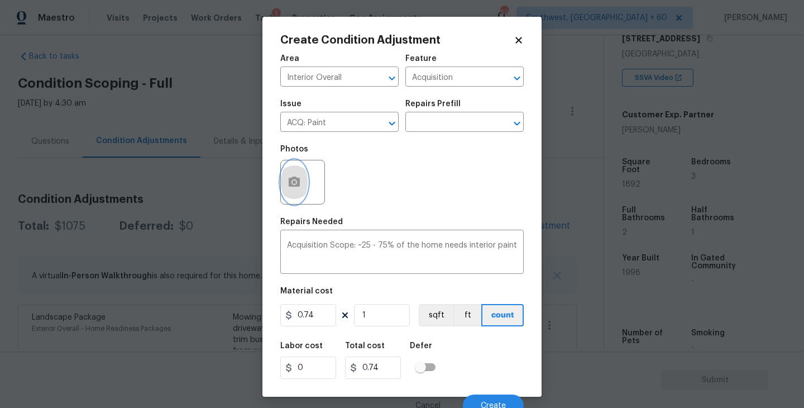
click at [282, 189] on button "button" at bounding box center [294, 182] width 27 height 44
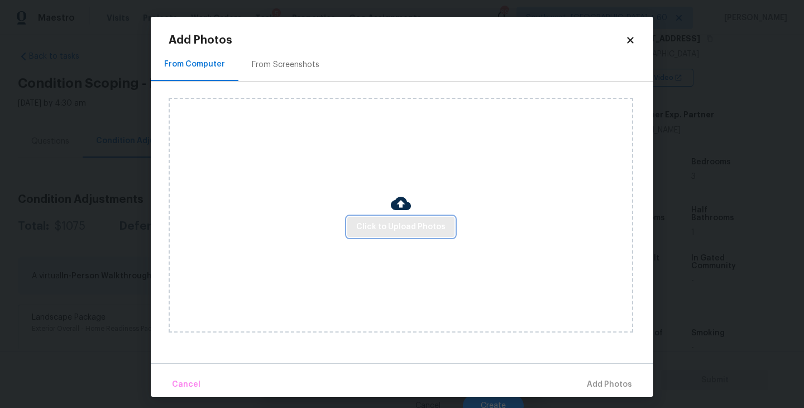
click at [394, 224] on span "Click to Upload Photos" at bounding box center [400, 227] width 89 height 14
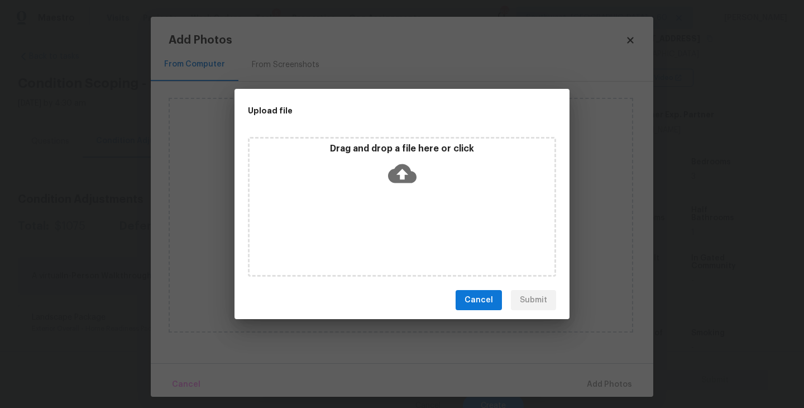
click at [399, 175] on icon at bounding box center [402, 173] width 28 height 19
